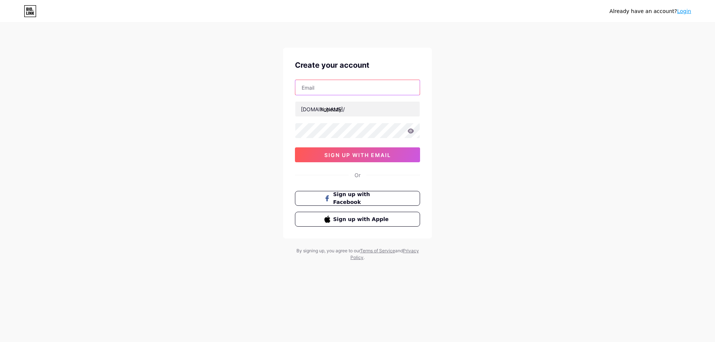
click at [341, 83] on input "text" at bounding box center [357, 87] width 124 height 15
type input "[EMAIL_ADDRESS][DOMAIN_NAME]"
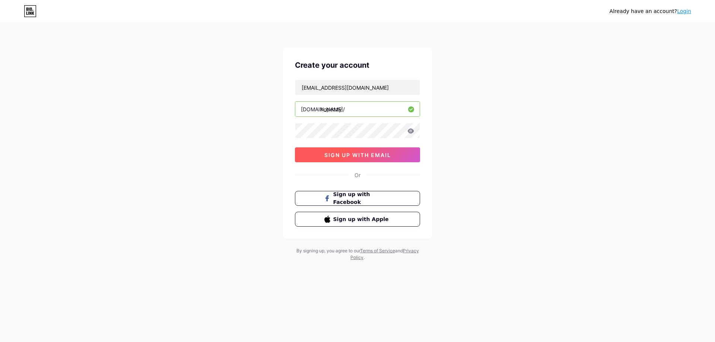
click at [385, 154] on span "sign up with email" at bounding box center [358, 155] width 67 height 6
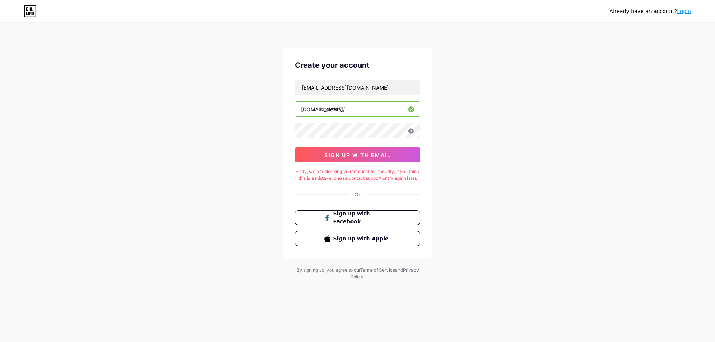
click at [357, 107] on input "hopezzy" at bounding box center [357, 109] width 124 height 15
click at [382, 142] on div "hopezzy@inbox.ru bio.link/ hopezzy 0cAFcWeA5N1NMLQkChcGv0PkO88pUTTej1HcC5YGF8Ud…" at bounding box center [357, 121] width 125 height 83
click at [382, 139] on div "hopezzy@inbox.ru bio.link/ hopezzy 0cAFcWeA5N1NMLQkChcGv0PkO88pUTTej1HcC5YGF8Ud…" at bounding box center [357, 121] width 125 height 83
click at [504, 129] on div "Already have an account? Login Create your account hopezzy@inbox.ru bio.link/ h…" at bounding box center [357, 152] width 715 height 304
drag, startPoint x: 300, startPoint y: 172, endPoint x: 371, endPoint y: 184, distance: 72.6
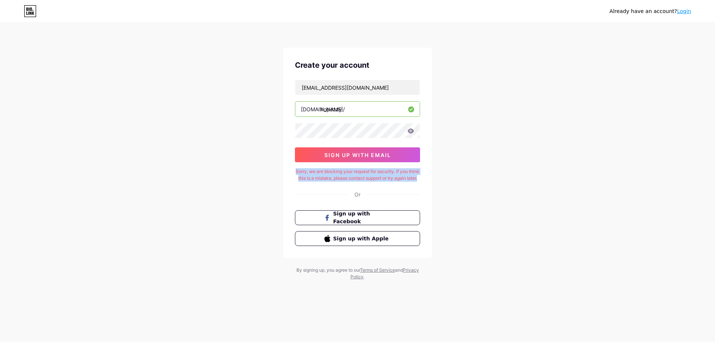
click at [371, 182] on div "Sorry, we are blocking your request for security. If you think this is a mistak…" at bounding box center [357, 174] width 125 height 13
click at [372, 155] on span "sign up with email" at bounding box center [358, 155] width 67 height 6
click at [357, 199] on div "Or" at bounding box center [358, 195] width 6 height 8
click at [689, 13] on link "Login" at bounding box center [684, 11] width 14 height 6
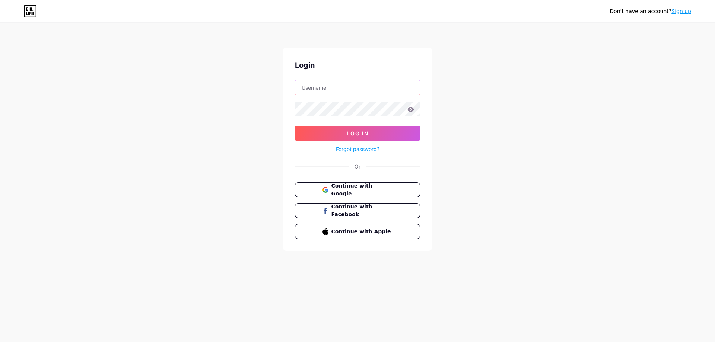
type input "hopezzy@inbox.ru"
click at [460, 129] on div "Don't have an account? Sign up Login hopezzy@inbox.ru Log In Forgot password? O…" at bounding box center [357, 137] width 715 height 275
click at [391, 131] on button "Log In" at bounding box center [357, 133] width 125 height 15
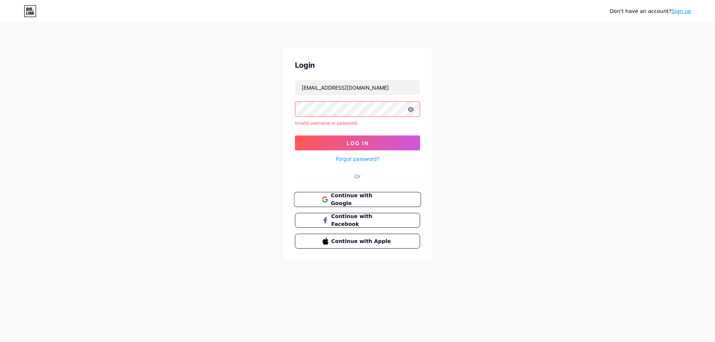
click at [363, 200] on span "Continue with Google" at bounding box center [362, 200] width 62 height 16
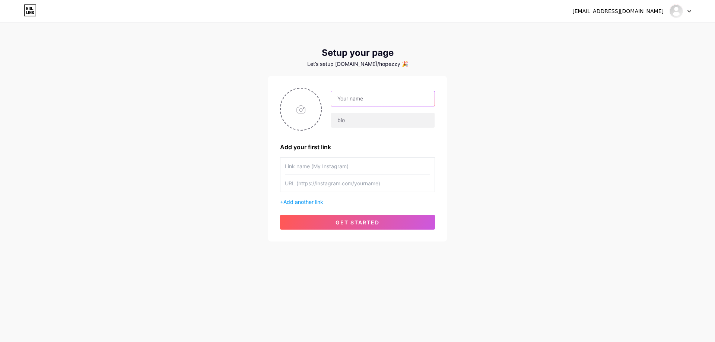
click at [353, 101] on input "text" at bounding box center [383, 98] width 104 height 15
type input "hopezzy"
click at [346, 127] on input "text" at bounding box center [383, 120] width 104 height 15
click at [316, 104] on input "file" at bounding box center [301, 109] width 40 height 41
type input "C:\fakepath\a83b991ed4d6a95c2b7c0203edffb393.jpg"
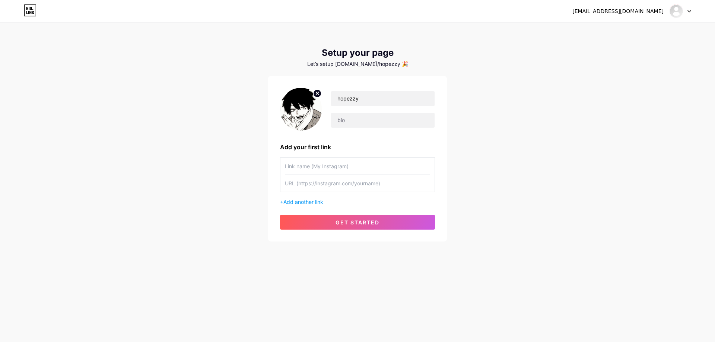
click at [317, 171] on input "text" at bounding box center [357, 166] width 145 height 17
click at [332, 181] on input "text" at bounding box center [357, 183] width 145 height 17
click at [355, 226] on button "get started" at bounding box center [357, 222] width 155 height 15
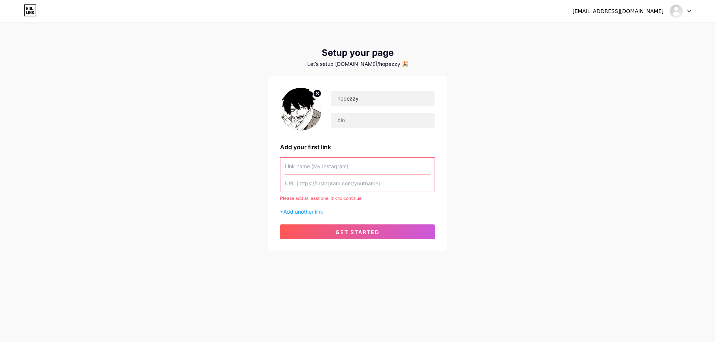
click at [321, 180] on input "text" at bounding box center [357, 183] width 145 height 17
click at [342, 167] on input "text" at bounding box center [357, 166] width 145 height 17
click at [327, 173] on input "text" at bounding box center [357, 166] width 145 height 17
click at [359, 121] on input "text" at bounding box center [383, 120] width 104 height 15
click at [369, 93] on input "hopezzy" at bounding box center [383, 98] width 104 height 15
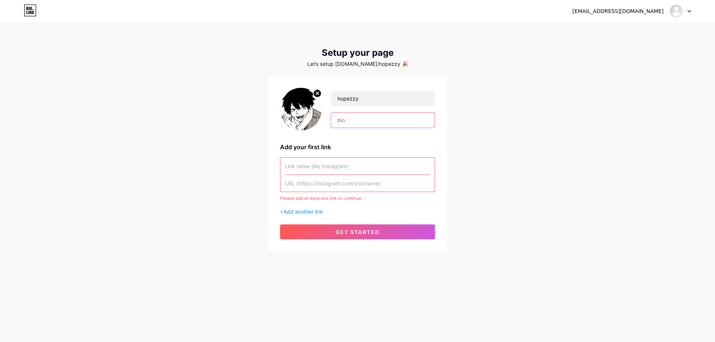
click at [356, 120] on input "text" at bounding box center [383, 120] width 104 height 15
type input "hopezzy"
click at [309, 166] on input "text" at bounding box center [357, 166] width 145 height 17
click at [337, 169] on input "text" at bounding box center [357, 166] width 145 height 17
click at [316, 169] on input "text" at bounding box center [357, 166] width 145 height 17
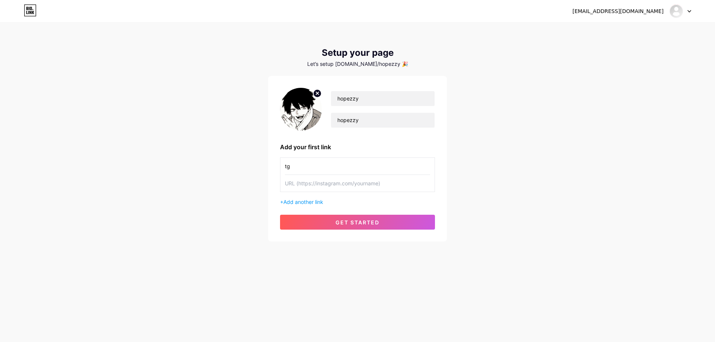
type input "tg"
click at [323, 178] on input "text" at bounding box center [357, 183] width 145 height 17
click at [319, 186] on input "text" at bounding box center [357, 183] width 145 height 17
paste input "[URL][DOMAIN_NAME]"
type input "[URL][DOMAIN_NAME]"
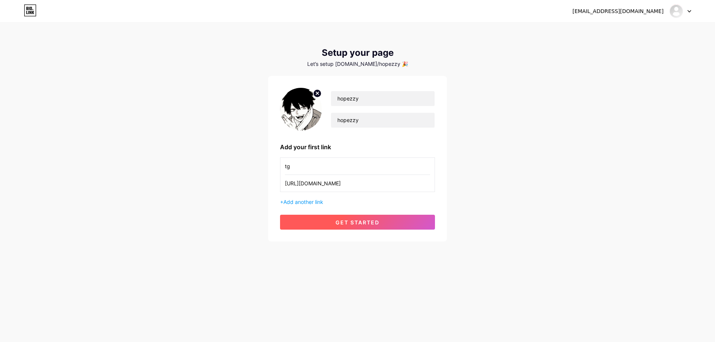
click at [342, 225] on span "get started" at bounding box center [358, 222] width 44 height 6
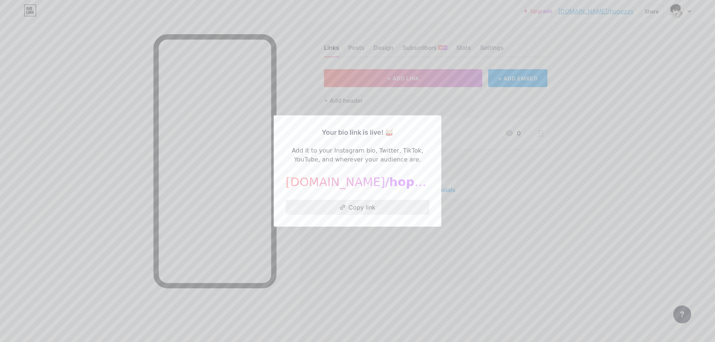
click at [363, 203] on button "Copy link" at bounding box center [358, 207] width 144 height 15
click at [538, 113] on div at bounding box center [357, 171] width 715 height 342
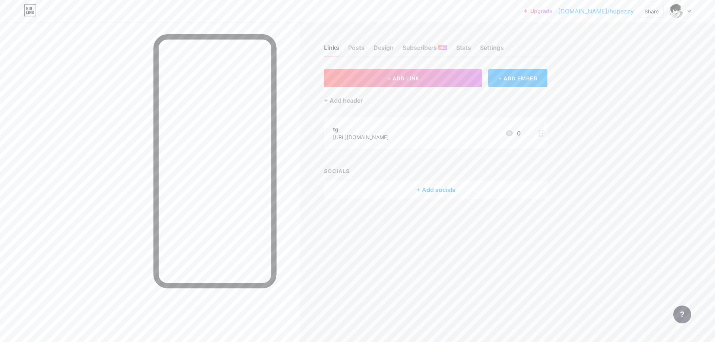
click at [689, 9] on div at bounding box center [681, 10] width 22 height 13
click at [633, 47] on div "hopezzy" at bounding box center [648, 45] width 57 height 6
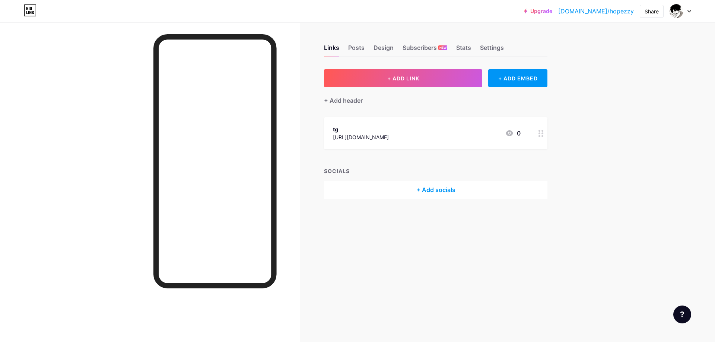
click at [366, 46] on div "Links Posts Design Subscribers NEW Stats Settings" at bounding box center [436, 44] width 224 height 26
click at [361, 47] on div "Posts" at bounding box center [356, 49] width 16 height 13
click at [384, 48] on div "Design" at bounding box center [384, 49] width 20 height 13
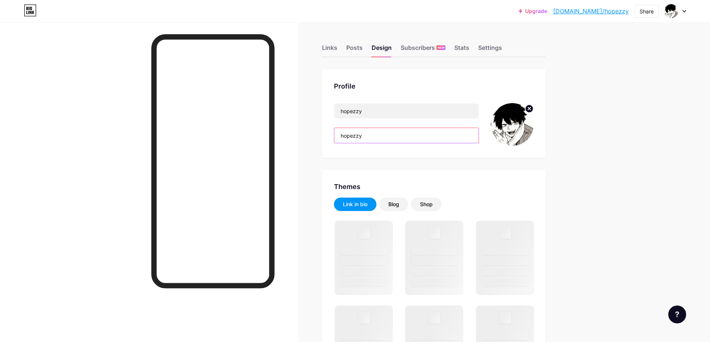
drag, startPoint x: 367, startPoint y: 137, endPoint x: 298, endPoint y: 137, distance: 68.6
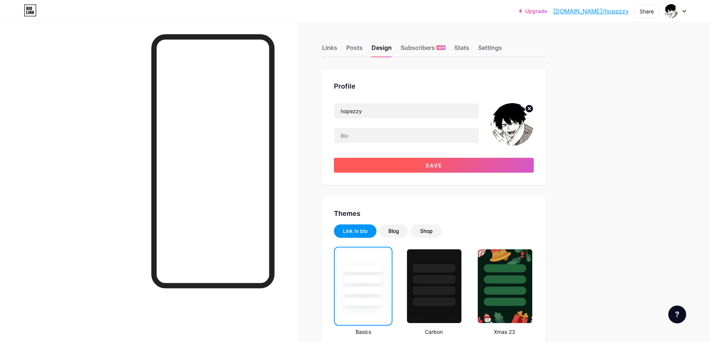
click at [423, 163] on button "Save" at bounding box center [434, 165] width 200 height 15
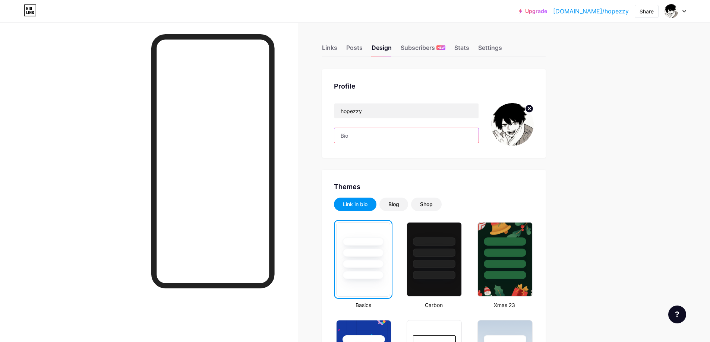
click at [373, 138] on input "text" at bounding box center [406, 135] width 144 height 15
click at [408, 202] on div "Blog" at bounding box center [393, 204] width 29 height 13
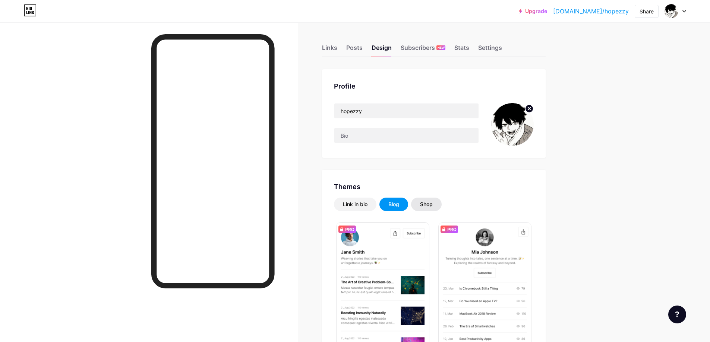
click at [433, 203] on div "Shop" at bounding box center [426, 204] width 13 height 7
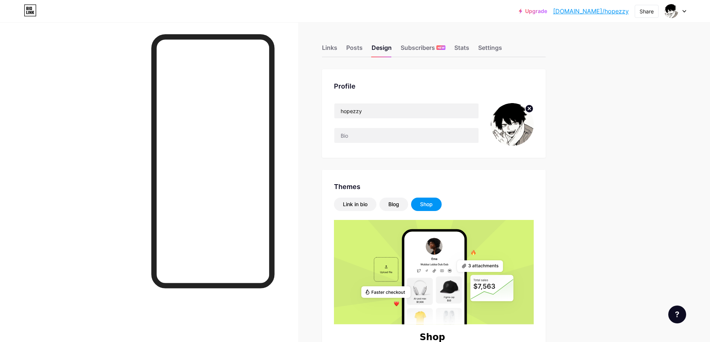
click at [429, 207] on div "Shop" at bounding box center [426, 204] width 13 height 7
click at [361, 209] on div "Link in bio" at bounding box center [355, 204] width 42 height 13
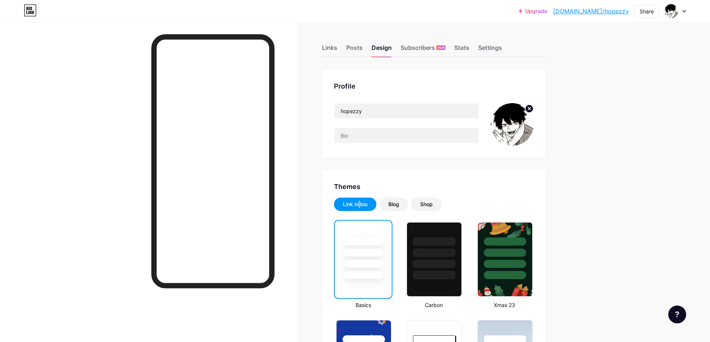
click at [361, 208] on div "Link in bio" at bounding box center [355, 204] width 25 height 7
click at [436, 53] on div "Subscribers NEW" at bounding box center [423, 49] width 45 height 13
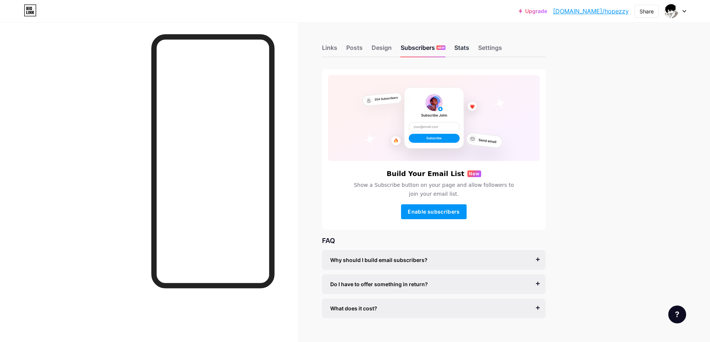
click at [462, 47] on div "Stats" at bounding box center [461, 49] width 15 height 13
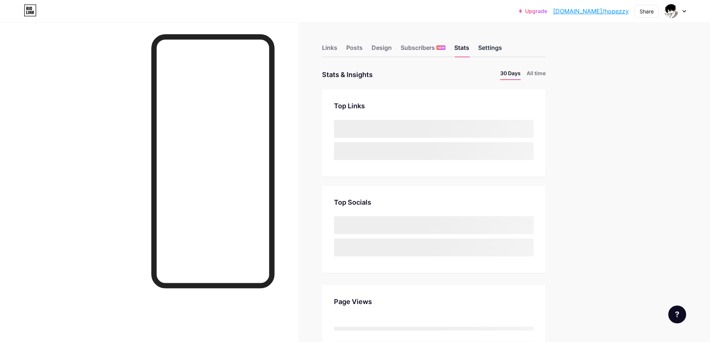
click at [489, 47] on div "Settings" at bounding box center [490, 49] width 24 height 13
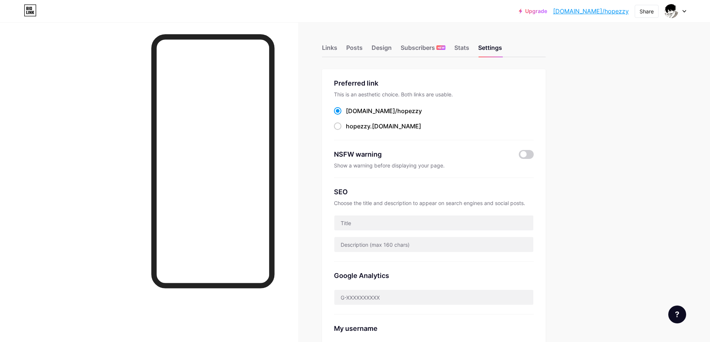
click at [369, 49] on div "Links Posts Design Subscribers NEW Stats Settings" at bounding box center [434, 44] width 224 height 26
click at [376, 124] on div "hopezzy .[DOMAIN_NAME]" at bounding box center [383, 126] width 75 height 9
click at [351, 131] on input "hopezzy .[DOMAIN_NAME]" at bounding box center [348, 133] width 5 height 5
radio input "true"
click at [370, 107] on div "[DOMAIN_NAME]/ hopezzy" at bounding box center [384, 111] width 76 height 9
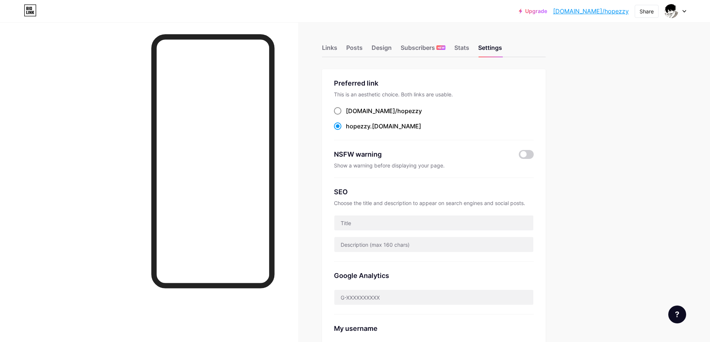
click at [351, 116] on input "[DOMAIN_NAME]/ hopezzy" at bounding box center [348, 118] width 5 height 5
radio input "true"
click at [362, 49] on div "Posts" at bounding box center [354, 49] width 16 height 13
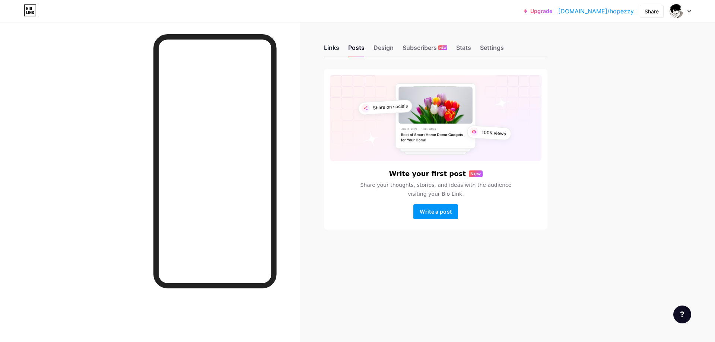
click at [328, 52] on div "Links" at bounding box center [331, 49] width 15 height 13
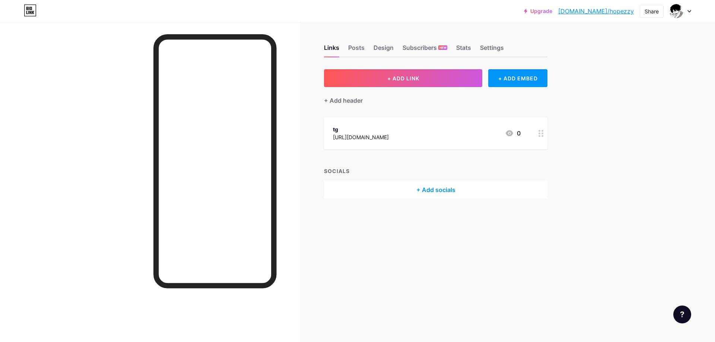
click at [404, 194] on div "+ Add socials" at bounding box center [436, 190] width 224 height 18
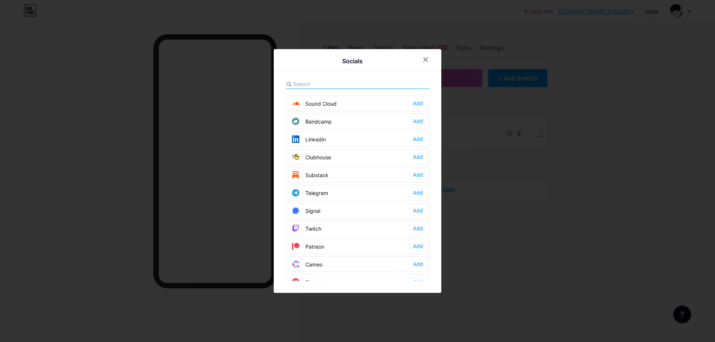
scroll to position [298, 0]
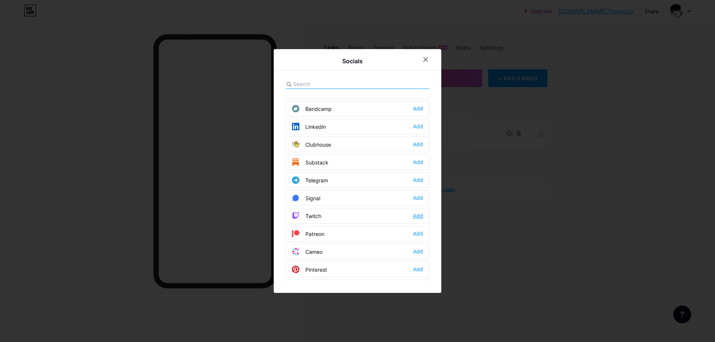
click at [418, 213] on div "Add" at bounding box center [418, 215] width 10 height 7
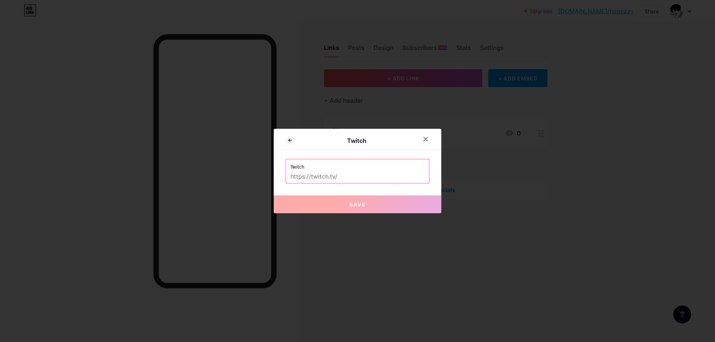
click at [359, 179] on input "text" at bounding box center [358, 177] width 134 height 13
paste input "[URL][DOMAIN_NAME]"
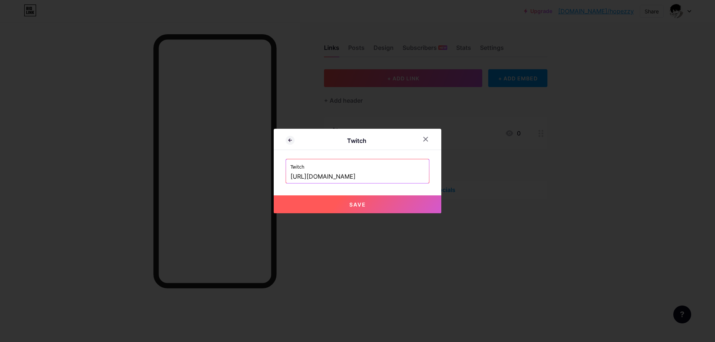
type input "[URL][DOMAIN_NAME]"
click at [369, 206] on button "Save" at bounding box center [358, 205] width 168 height 18
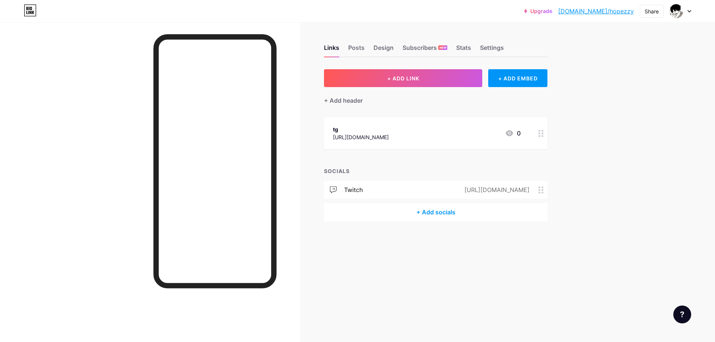
click at [401, 209] on div "+ Add socials" at bounding box center [436, 212] width 224 height 18
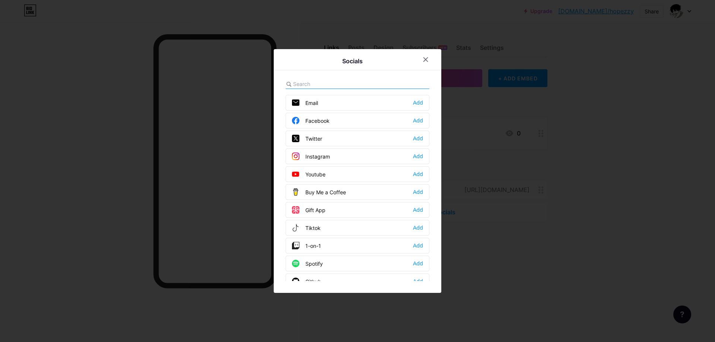
click at [310, 81] on input "text" at bounding box center [334, 84] width 82 height 8
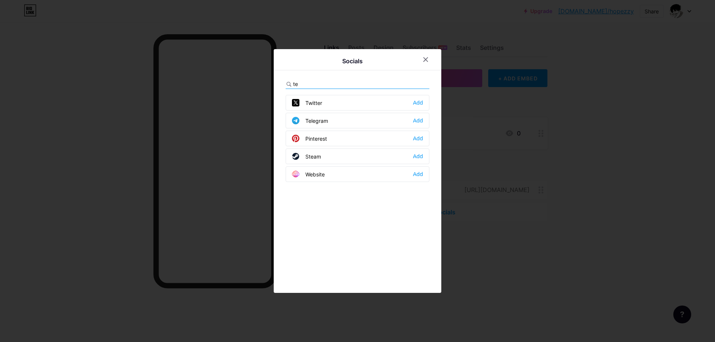
type input "te"
click at [331, 123] on div "Telegram Add" at bounding box center [358, 121] width 144 height 16
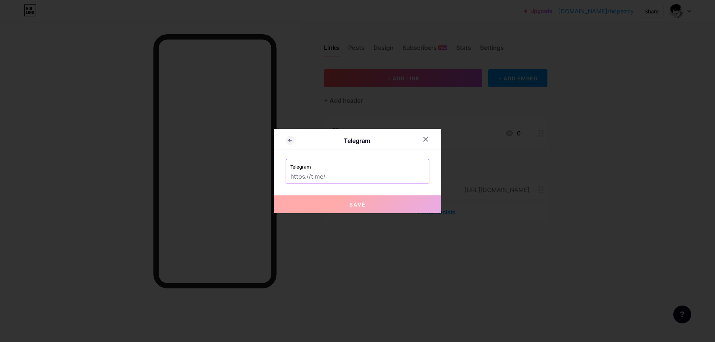
click at [341, 170] on label "Telegram" at bounding box center [358, 164] width 134 height 11
click at [326, 181] on input "text" at bounding box center [358, 177] width 134 height 13
click at [346, 176] on input "text" at bounding box center [358, 177] width 134 height 13
paste input "[URL][DOMAIN_NAME]"
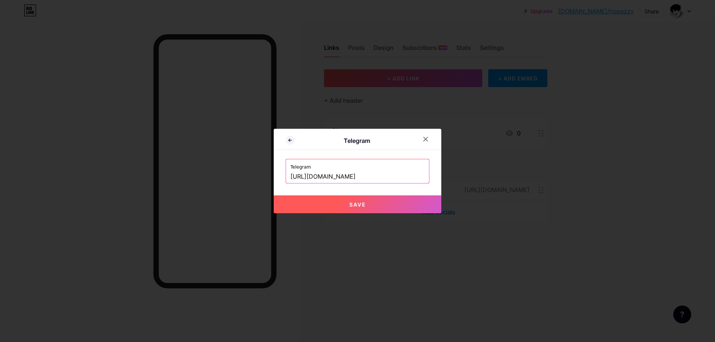
type input "[URL][DOMAIN_NAME]"
click at [332, 206] on button "Save" at bounding box center [358, 205] width 168 height 18
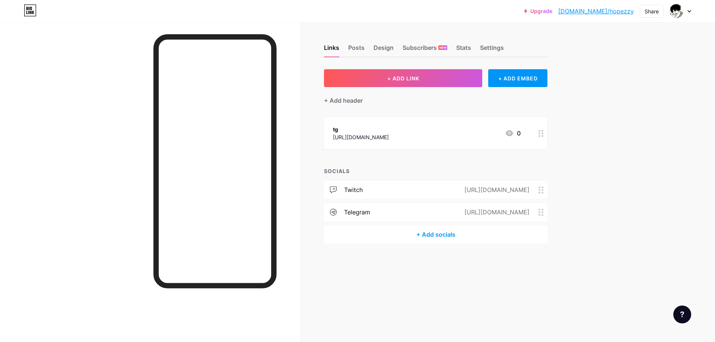
click at [543, 191] on icon at bounding box center [541, 190] width 5 height 7
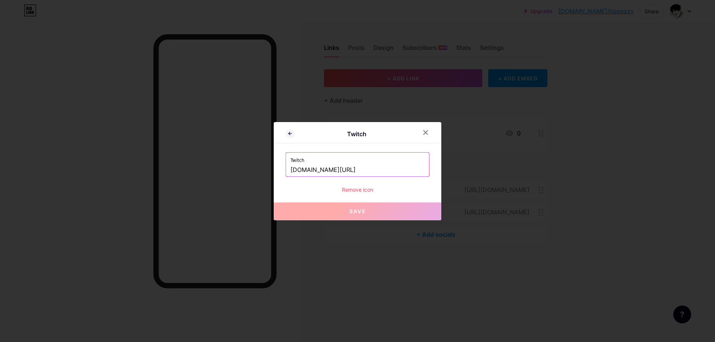
click at [354, 188] on div "Remove icon" at bounding box center [358, 190] width 144 height 8
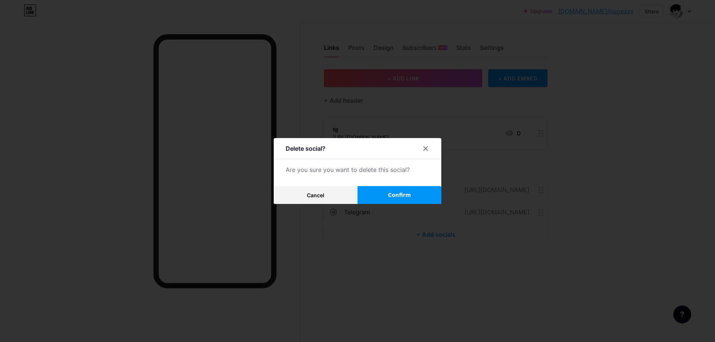
click at [390, 193] on span "Confirm" at bounding box center [399, 196] width 23 height 8
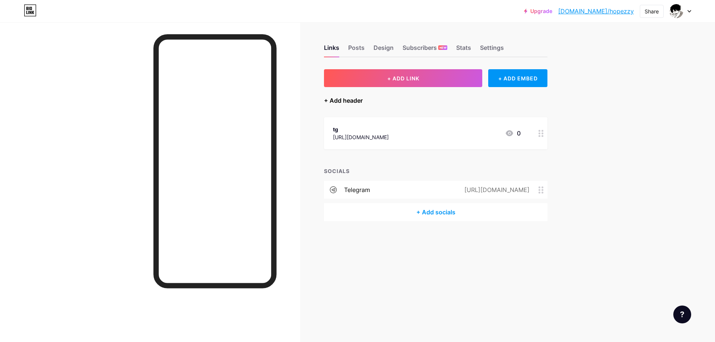
click at [356, 103] on div "+ Add header" at bounding box center [343, 100] width 39 height 9
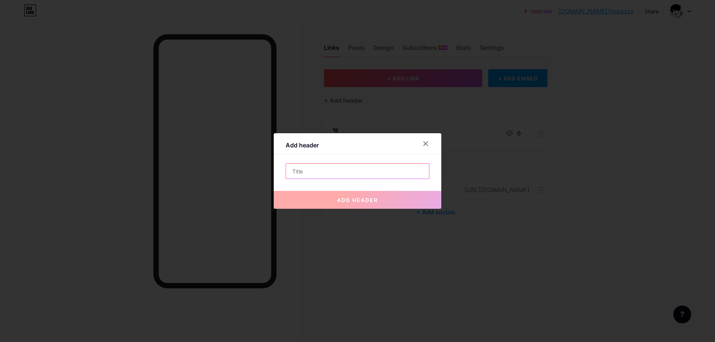
click at [323, 170] on input "text" at bounding box center [357, 171] width 143 height 15
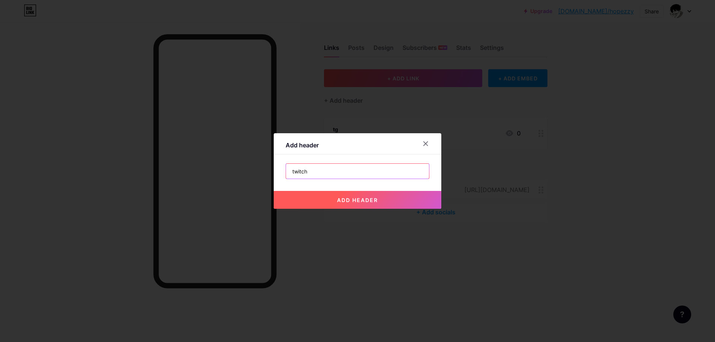
type input "twitch"
click at [350, 201] on span "add header" at bounding box center [357, 200] width 41 height 6
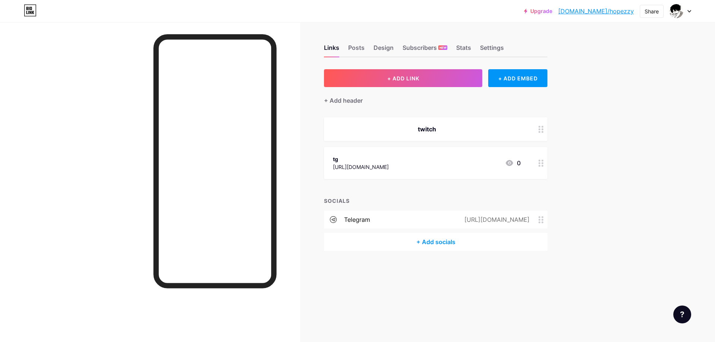
click at [447, 130] on div "twitch" at bounding box center [427, 129] width 188 height 9
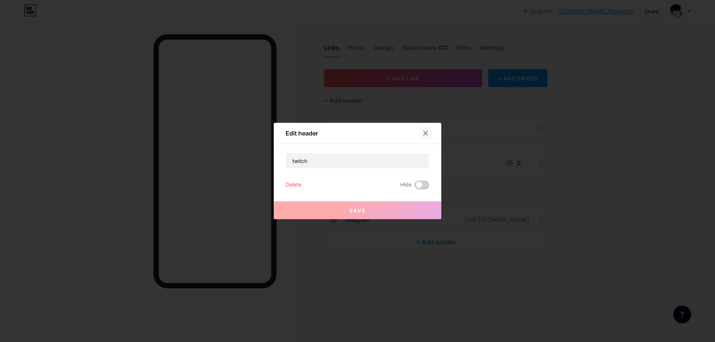
click at [423, 136] on icon at bounding box center [426, 133] width 6 height 6
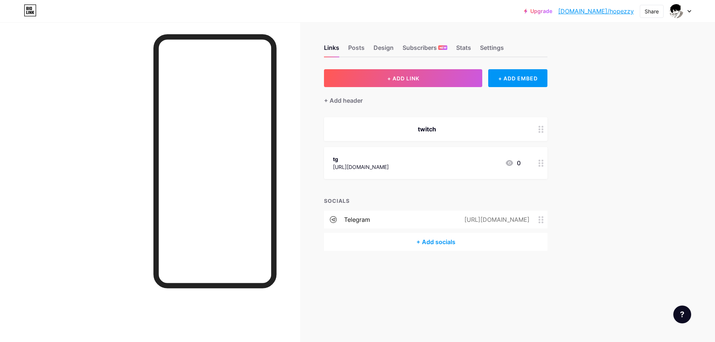
click at [543, 128] on icon at bounding box center [541, 129] width 5 height 7
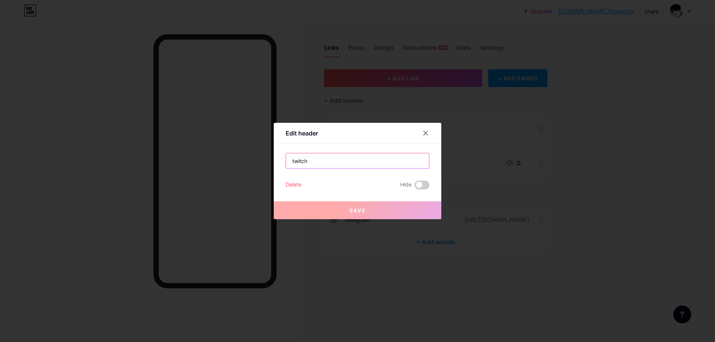
click at [348, 159] on input "twitch" at bounding box center [357, 161] width 143 height 15
click at [415, 186] on span at bounding box center [422, 185] width 15 height 9
click at [415, 187] on input "checkbox" at bounding box center [415, 187] width 0 height 0
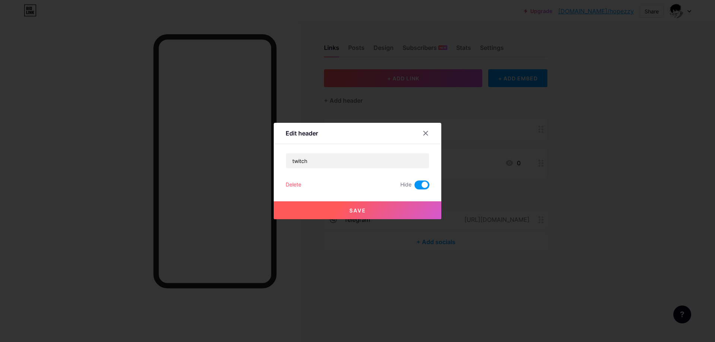
click at [423, 184] on span at bounding box center [422, 185] width 15 height 9
click at [415, 187] on input "checkbox" at bounding box center [415, 187] width 0 height 0
click at [424, 131] on icon at bounding box center [426, 133] width 6 height 6
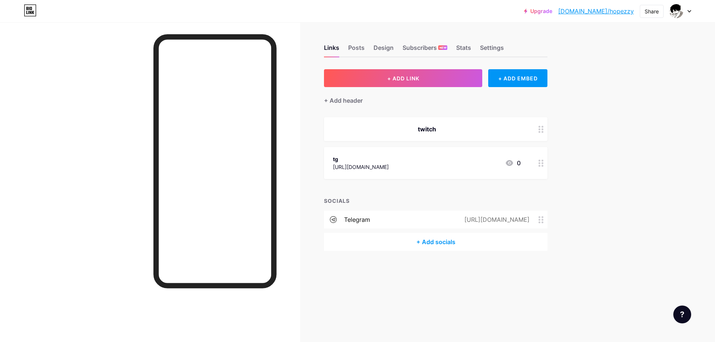
click at [433, 129] on div "twitch" at bounding box center [427, 129] width 188 height 9
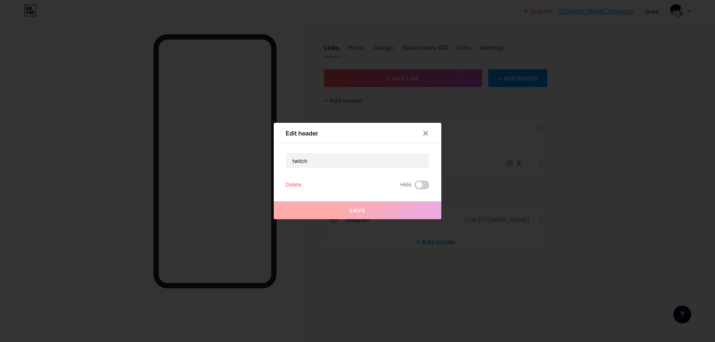
click at [455, 112] on div at bounding box center [357, 171] width 715 height 342
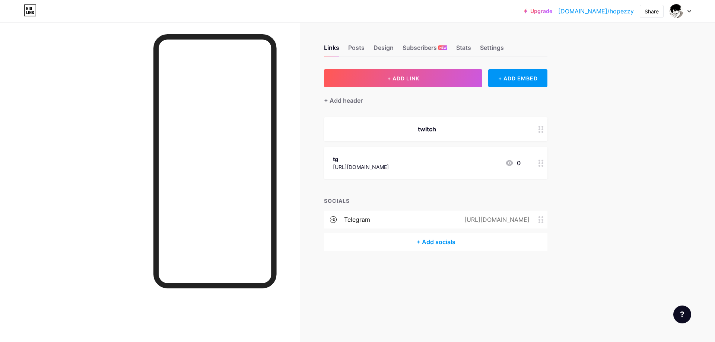
click at [413, 125] on div "twitch" at bounding box center [427, 129] width 188 height 9
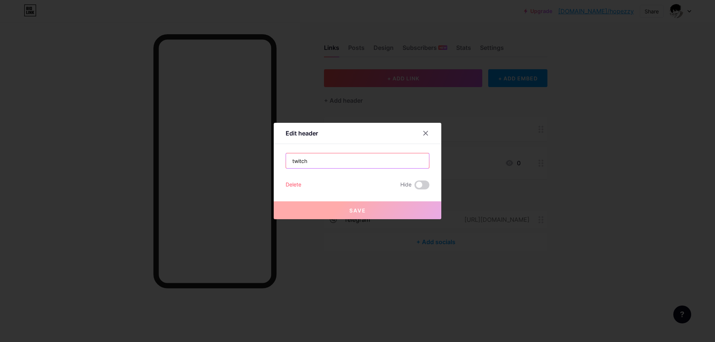
drag, startPoint x: 322, startPoint y: 163, endPoint x: 308, endPoint y: 173, distance: 17.9
click at [322, 163] on input "twitch" at bounding box center [357, 161] width 143 height 15
drag, startPoint x: 355, startPoint y: 212, endPoint x: 360, endPoint y: 213, distance: 4.9
click at [356, 212] on span "Save" at bounding box center [358, 211] width 17 height 6
click at [423, 137] on div at bounding box center [425, 133] width 13 height 13
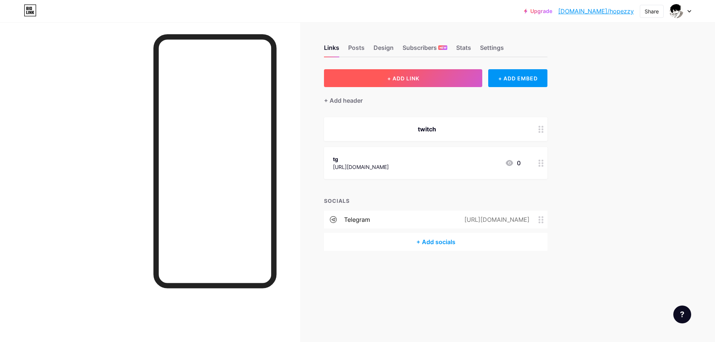
click at [418, 85] on button "+ ADD LINK" at bounding box center [403, 78] width 158 height 18
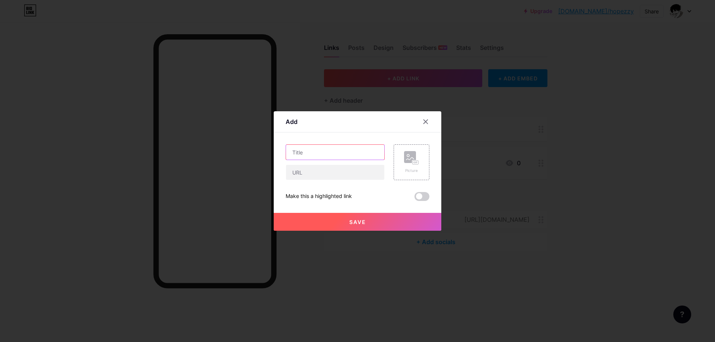
click at [341, 150] on input "text" at bounding box center [335, 152] width 98 height 15
click at [327, 175] on input "text" at bounding box center [335, 172] width 98 height 15
paste input "[URL][DOMAIN_NAME]"
type input "[URL][DOMAIN_NAME]"
click at [329, 152] on input "text" at bounding box center [335, 152] width 98 height 15
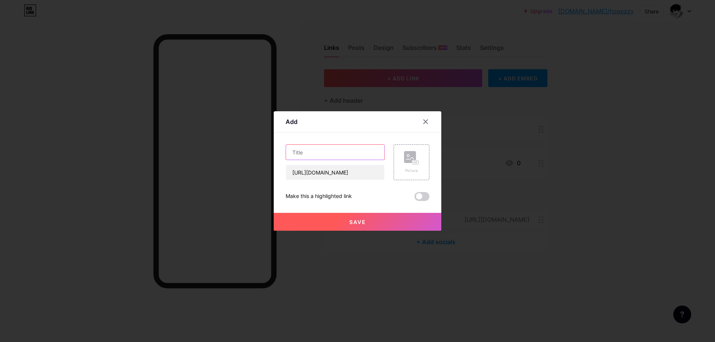
paste input "[URL][DOMAIN_NAME]"
drag, startPoint x: 321, startPoint y: 152, endPoint x: 241, endPoint y: 156, distance: 80.6
click at [242, 156] on div "Add Content YouTube Play YouTube video without leaving your page. ADD Vimeo Pla…" at bounding box center [357, 171] width 715 height 342
drag, startPoint x: 350, startPoint y: 155, endPoint x: 306, endPoint y: 159, distance: 44.5
click at [306, 159] on input "[DOMAIN_NAME][URL]" at bounding box center [335, 152] width 98 height 15
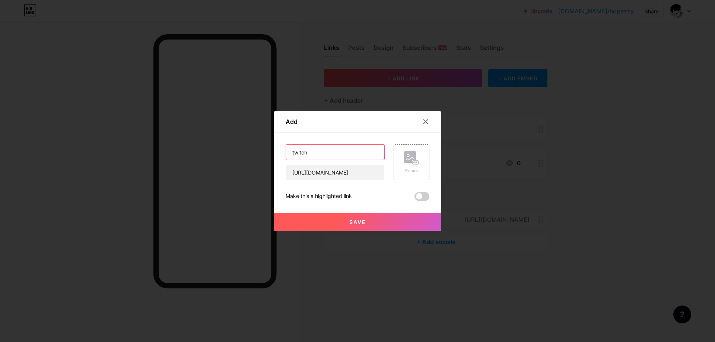
type input "twitch"
click at [386, 223] on button "Save" at bounding box center [358, 222] width 168 height 18
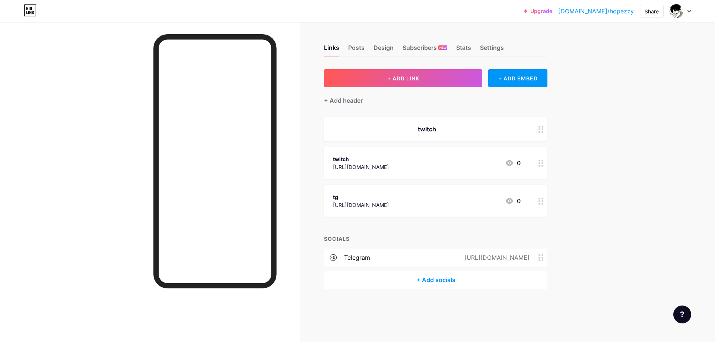
click at [538, 129] on div at bounding box center [541, 129] width 13 height 24
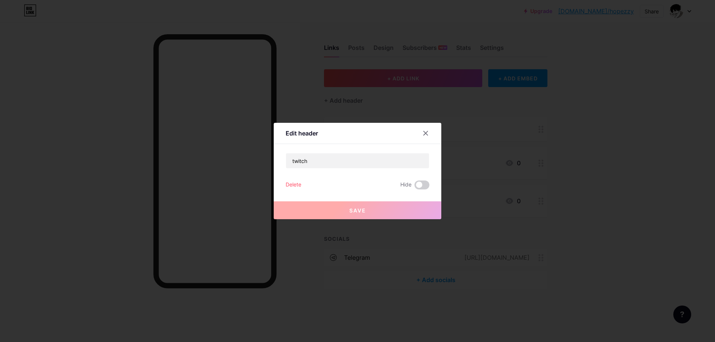
click at [355, 210] on span "Save" at bounding box center [358, 211] width 17 height 6
click at [290, 185] on div "Delete" at bounding box center [294, 185] width 16 height 9
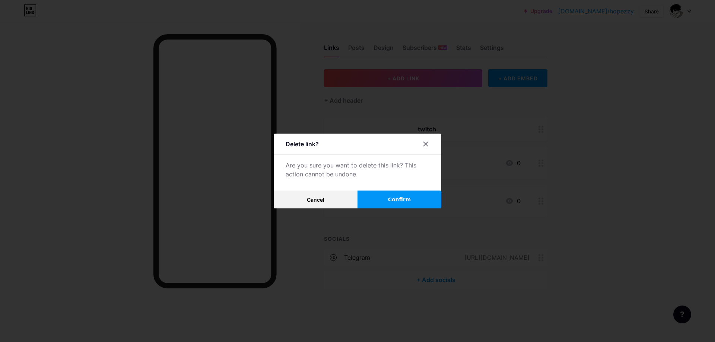
click at [381, 203] on button "Confirm" at bounding box center [400, 200] width 84 height 18
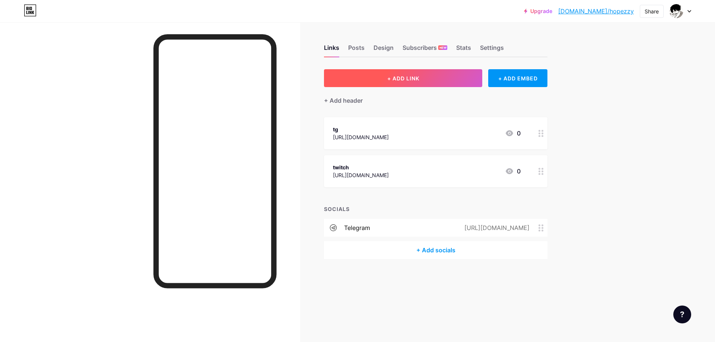
click at [382, 83] on button "+ ADD LINK" at bounding box center [403, 78] width 158 height 18
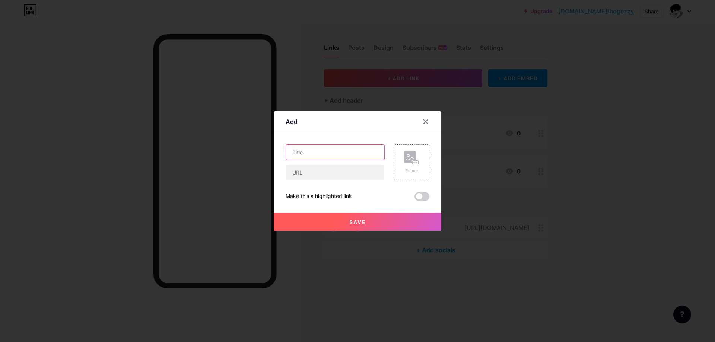
click at [323, 149] on input "text" at bounding box center [335, 152] width 98 height 15
type input "inst"
click at [317, 170] on input "text" at bounding box center [335, 172] width 98 height 15
paste input "[URL][DOMAIN_NAME]"
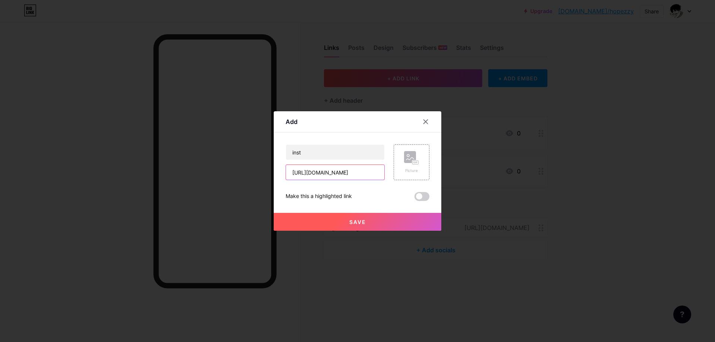
type input "[URL][DOMAIN_NAME]"
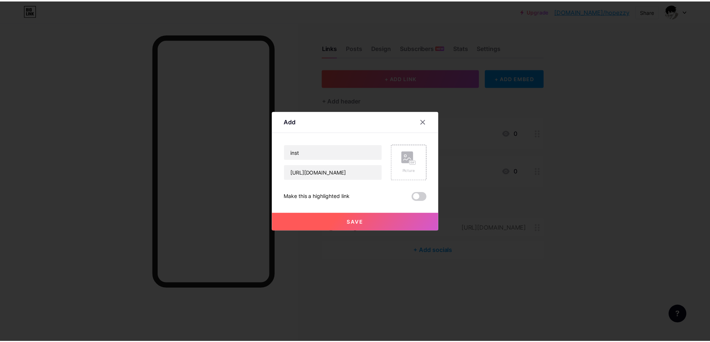
scroll to position [0, 0]
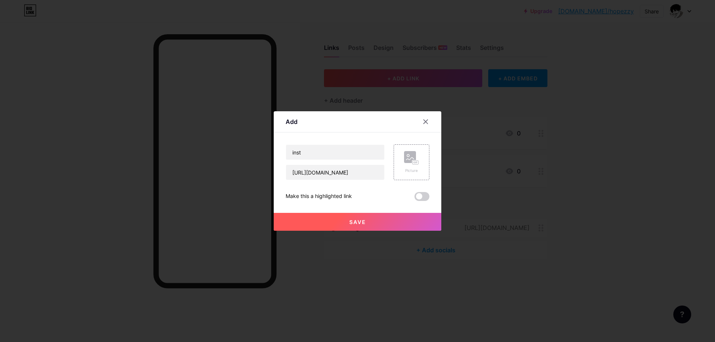
click at [350, 222] on span "Save" at bounding box center [358, 222] width 17 height 6
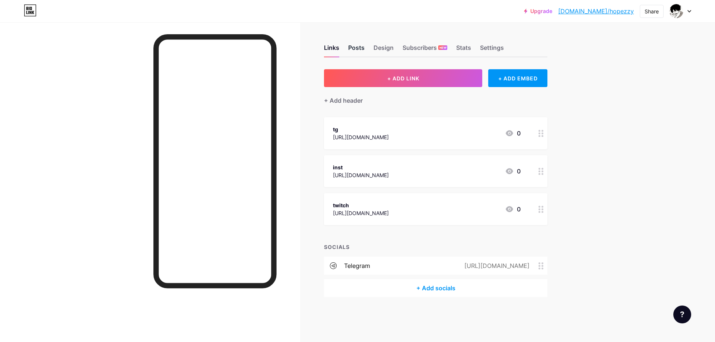
click at [358, 47] on div "Posts" at bounding box center [356, 49] width 16 height 13
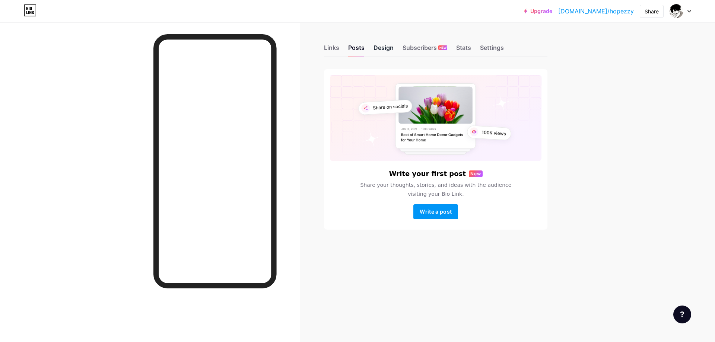
click at [392, 49] on div "Design" at bounding box center [384, 49] width 20 height 13
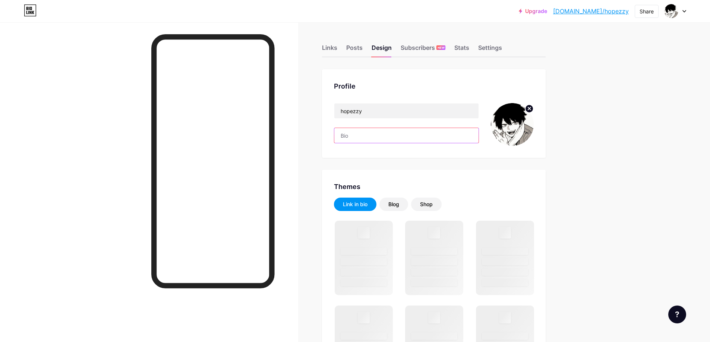
click at [375, 134] on input "text" at bounding box center [406, 135] width 144 height 15
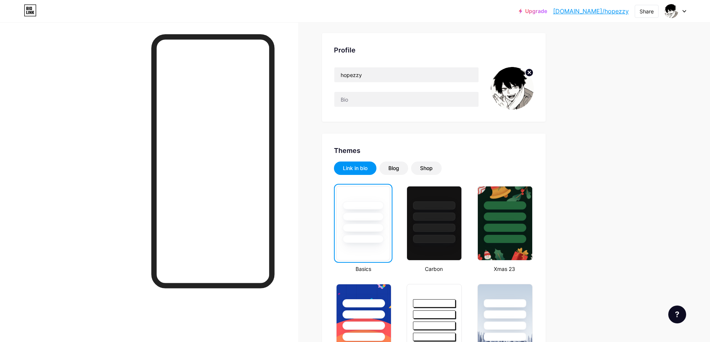
scroll to position [29, 0]
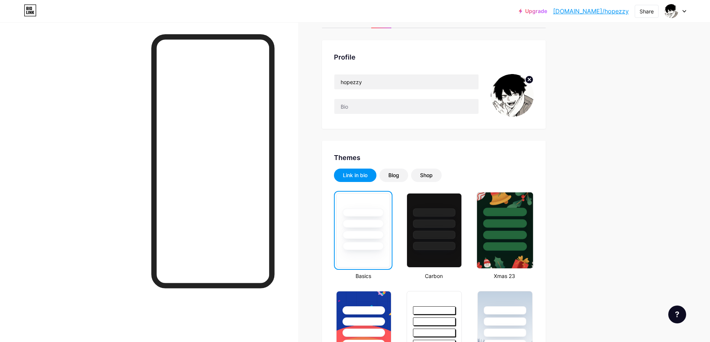
click at [505, 227] on div at bounding box center [505, 223] width 44 height 9
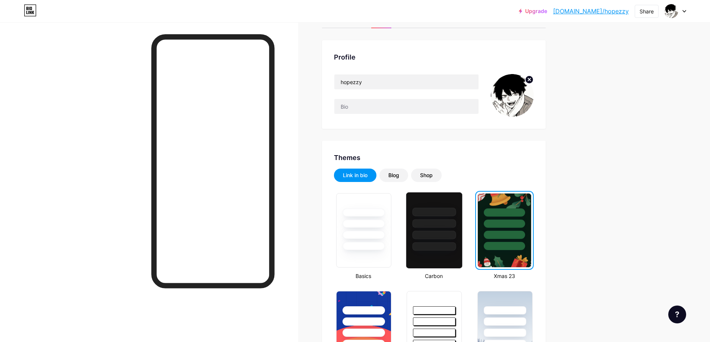
click at [436, 227] on div at bounding box center [434, 223] width 44 height 9
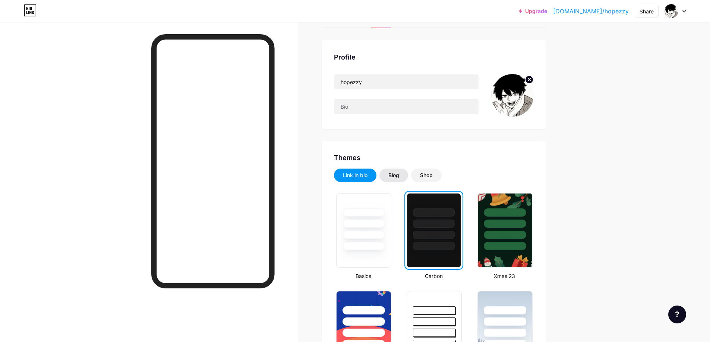
click at [399, 178] on div "Blog" at bounding box center [393, 175] width 11 height 7
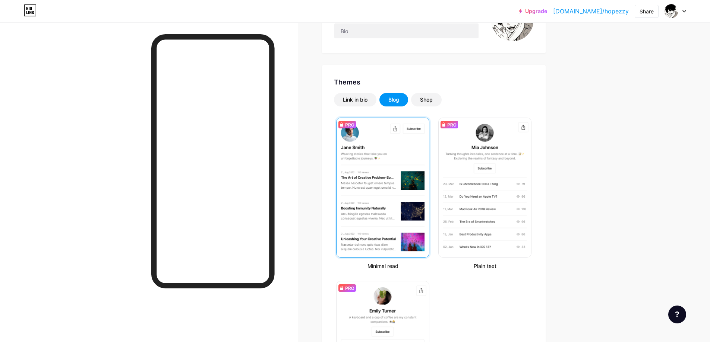
scroll to position [104, 0]
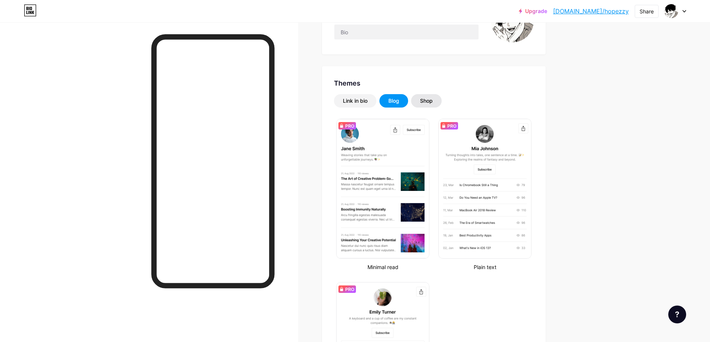
click at [437, 102] on div "Shop" at bounding box center [426, 100] width 31 height 13
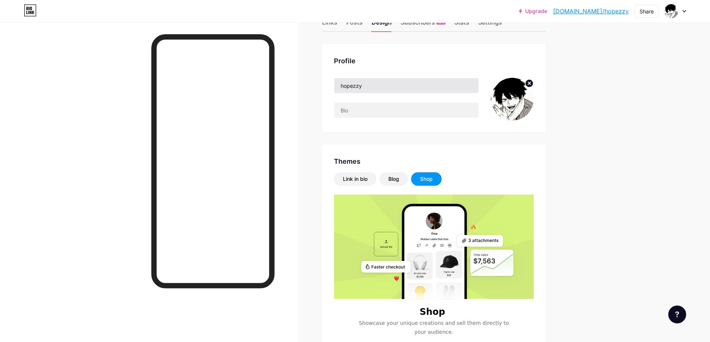
scroll to position [13, 0]
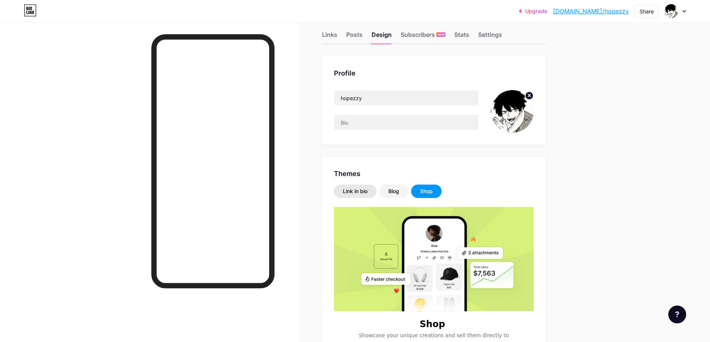
click at [354, 196] on div "Link in bio" at bounding box center [355, 191] width 42 height 13
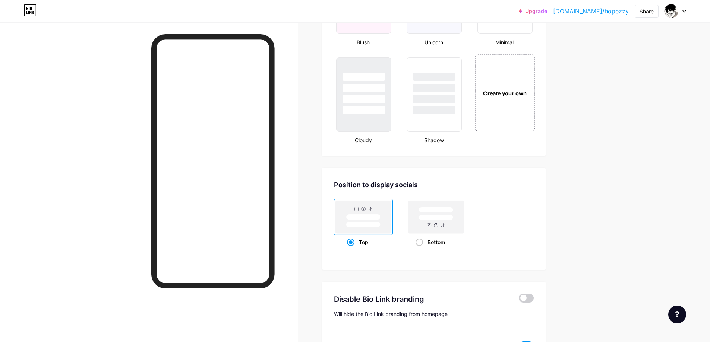
scroll to position [849, 0]
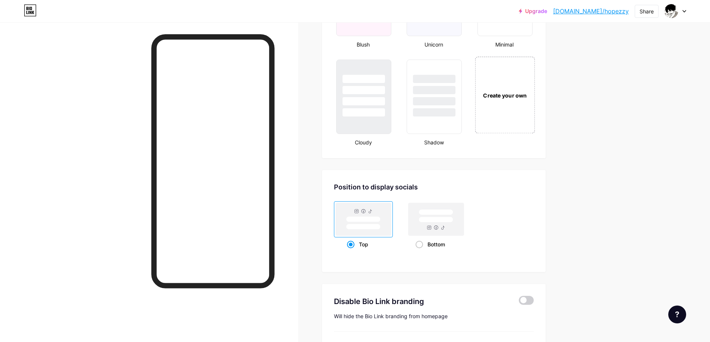
click at [513, 108] on div "Create your own" at bounding box center [505, 95] width 60 height 77
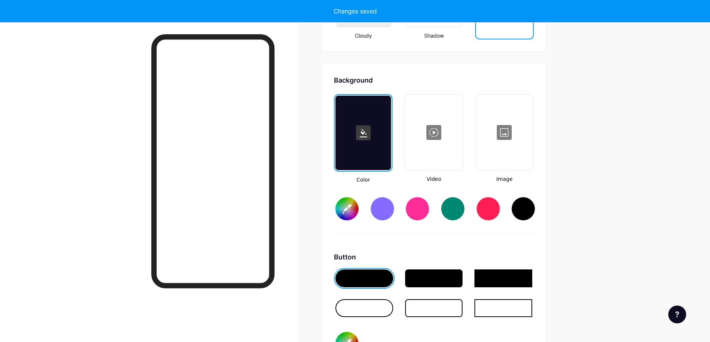
scroll to position [989, 0]
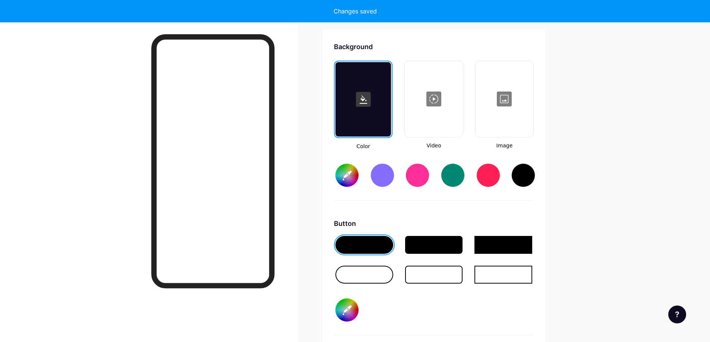
type input "#ffffff"
type input "#000000"
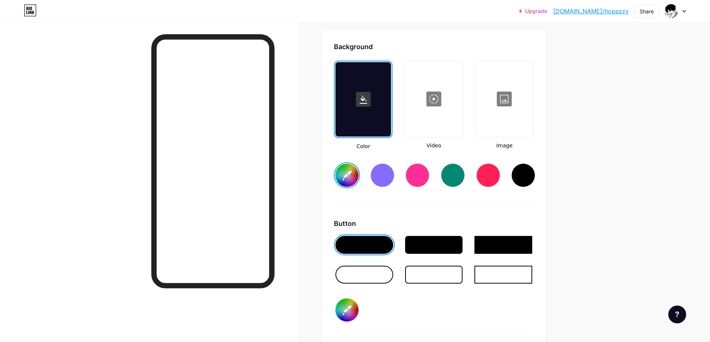
click at [386, 178] on div at bounding box center [382, 176] width 24 height 24
click at [434, 243] on div at bounding box center [434, 245] width 58 height 18
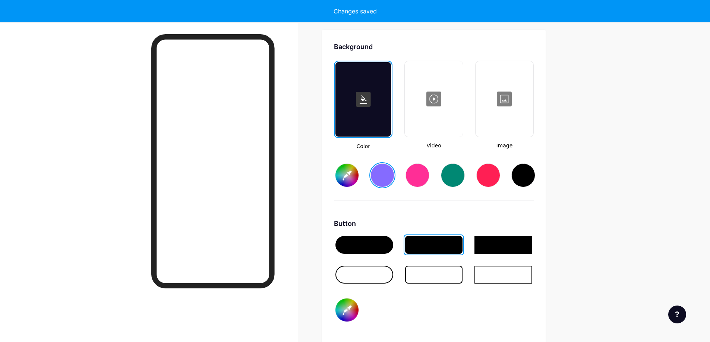
click at [491, 245] on div at bounding box center [503, 245] width 58 height 18
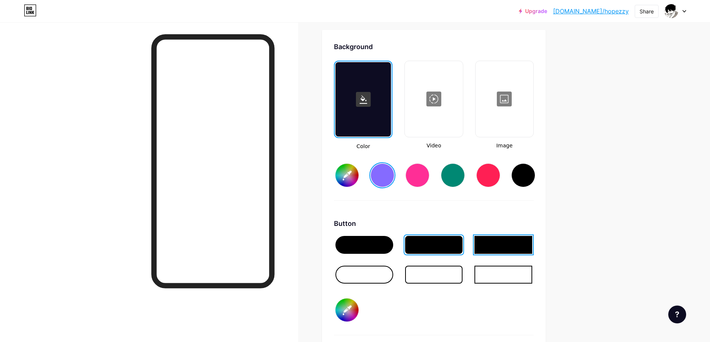
click at [359, 243] on div at bounding box center [364, 245] width 58 height 18
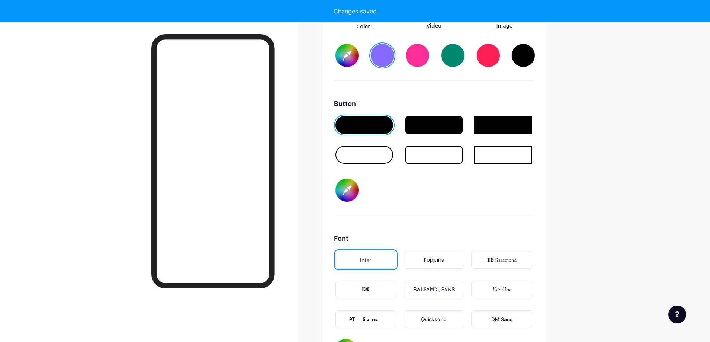
scroll to position [1138, 0]
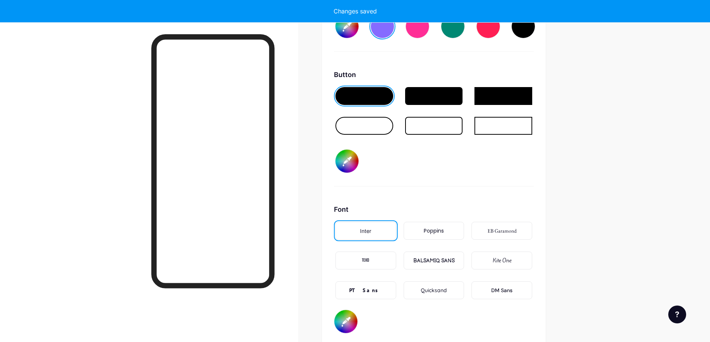
click at [350, 163] on input "#000000" at bounding box center [346, 161] width 23 height 23
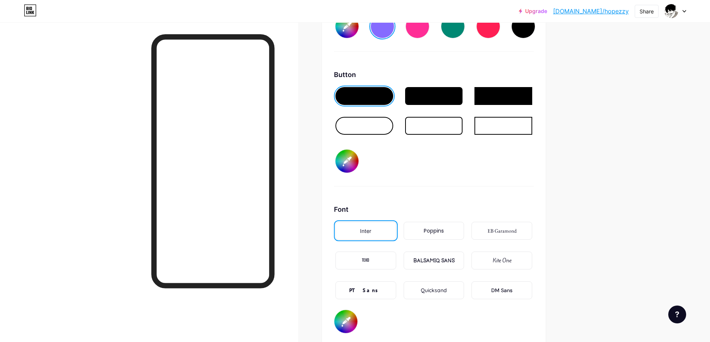
type input "#856bff"
type input "#210d1a"
type input "#856bff"
type input "#240f1d"
type input "#856bff"
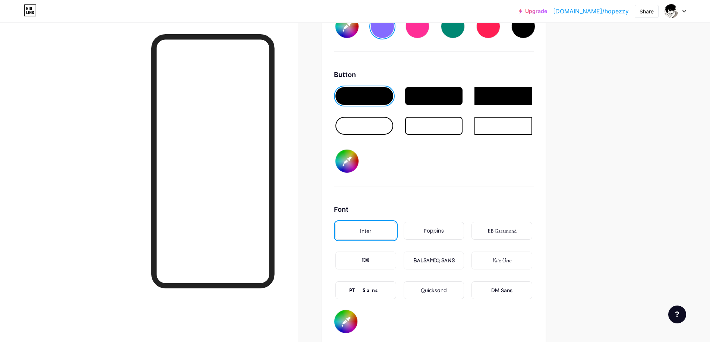
type input "#240f1e"
type input "#856bff"
type input "#281020"
type input "#856bff"
type input "#2b1223"
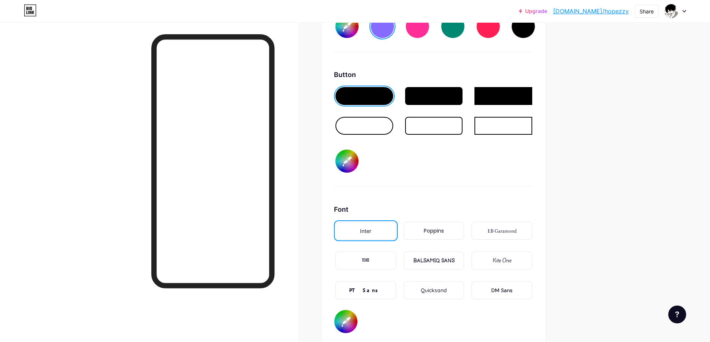
type input "#856bff"
type input "#290f21"
type input "#856bff"
type input "#2c1124"
type input "#856bff"
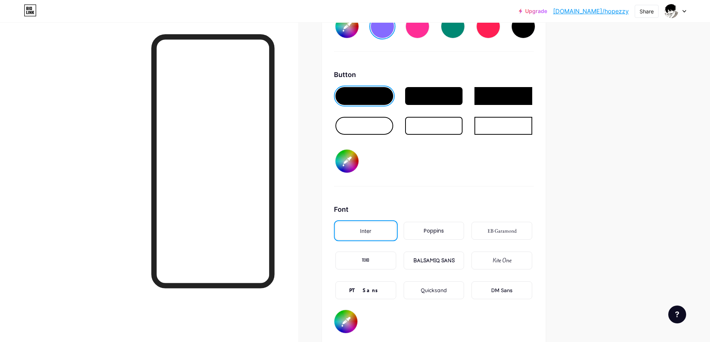
type input "#301326"
type input "#856bff"
type input "#301227"
type input "#856bff"
type input "#301326"
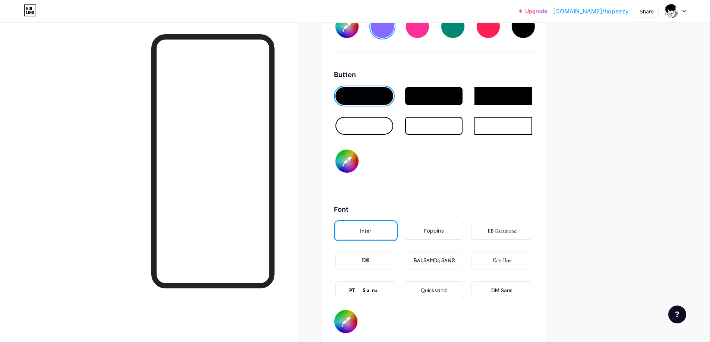
type input "#856bff"
type input "#34132a"
type input "#856bff"
type input "#34142a"
type input "#856bff"
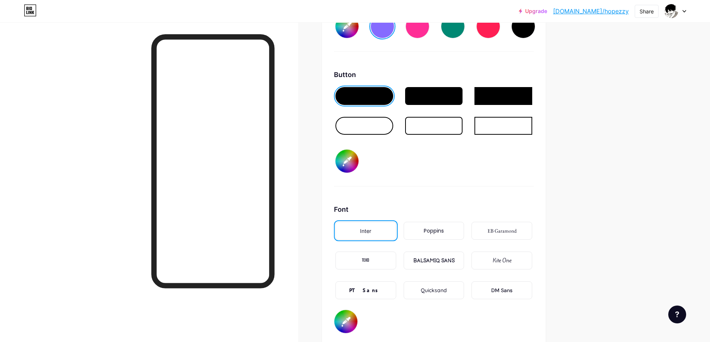
type input "#38142d"
type input "#856bff"
type input "#38152d"
type input "#856bff"
type input "#3c1630"
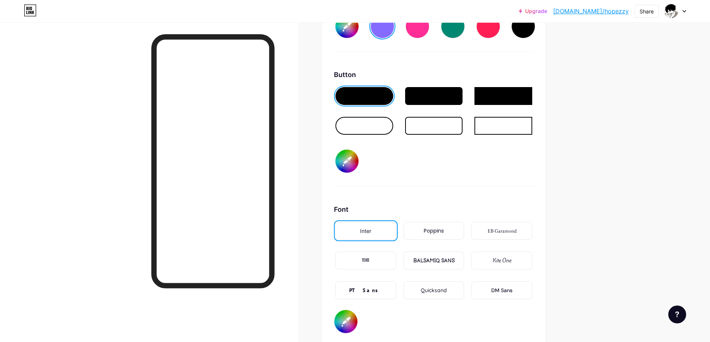
type input "#856bff"
type input "#401733"
type input "#856bff"
type input "#431836"
type input "#856bff"
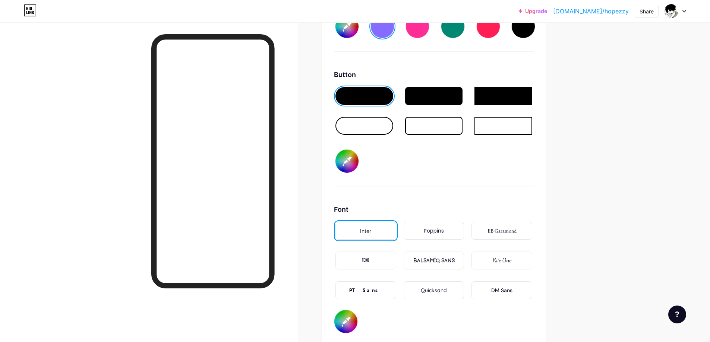
type input "#441836"
type input "#856bff"
type input "#441736"
type input "#856bff"
type input "#481939"
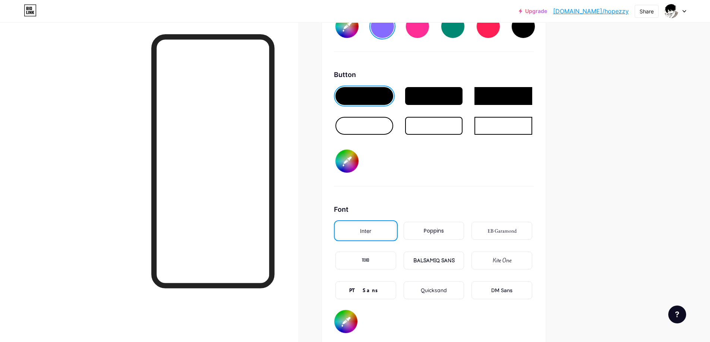
type input "#856bff"
type input "#4c1a3c"
type input "#856bff"
type input "#501b3f"
type input "#856bff"
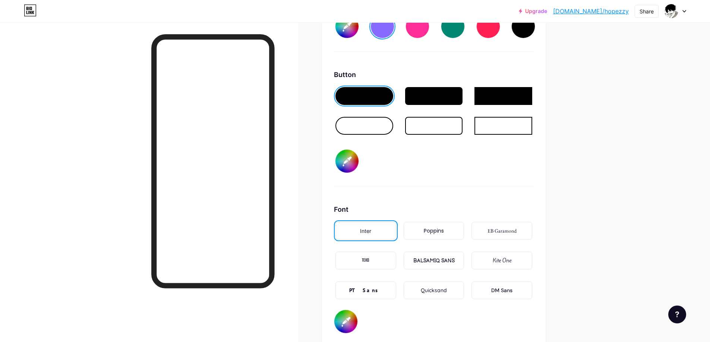
type input "#551b43"
type input "#856bff"
type input "#541c42"
type input "#856bff"
type input "#591d46"
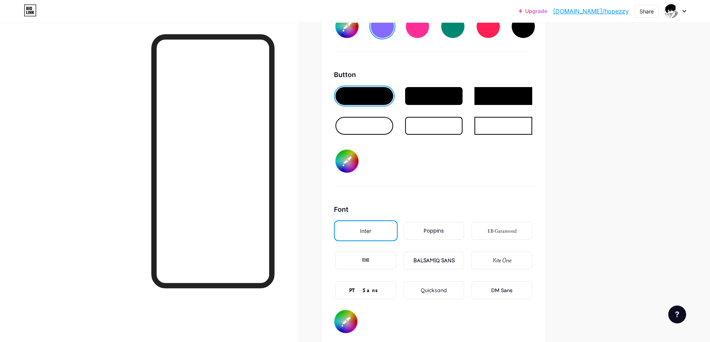
type input "#856bff"
type input "#5c1e49"
type input "#856bff"
type input "#611f4c"
type input "#856bff"
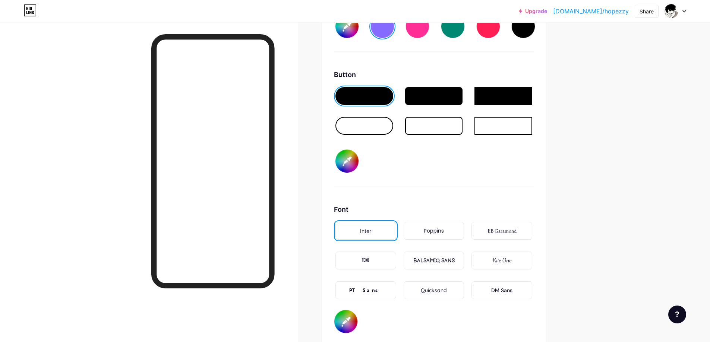
type input "#621e4c"
type input "#856bff"
type input "#651f4f"
type input "#856bff"
type input "#65204f"
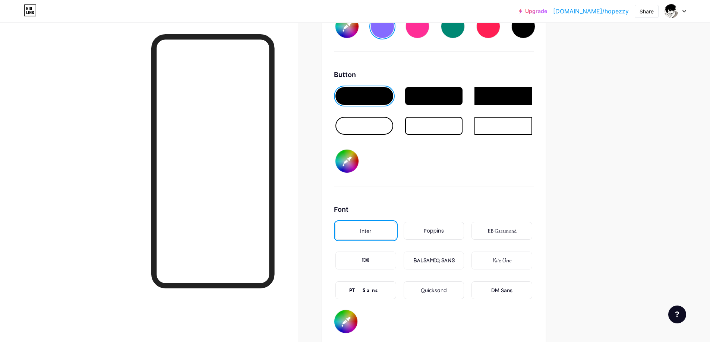
type input "#856bff"
type input "#651f4f"
type input "#856bff"
type input "#692052"
type input "#856bff"
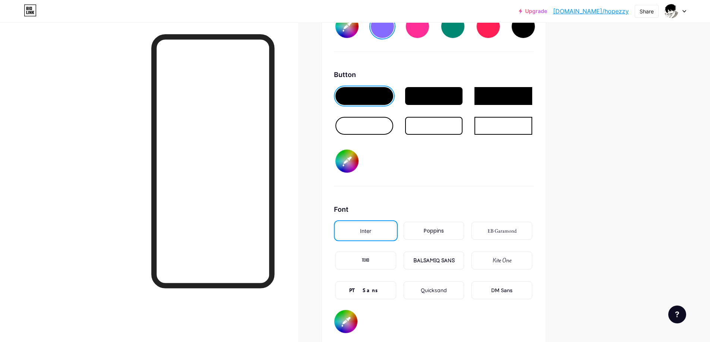
type input "#6a2052"
type input "#856bff"
type input "#6e2156"
type input "#856bff"
type input "#732159"
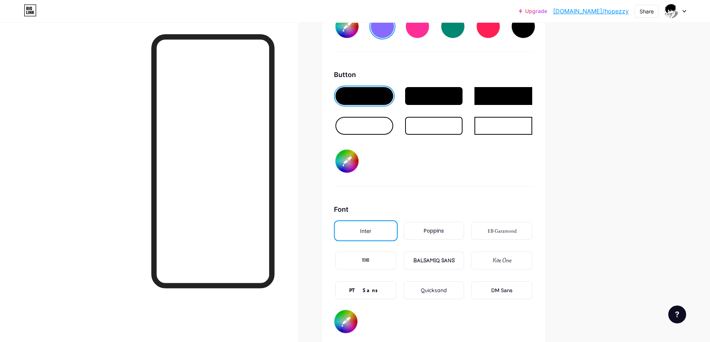
type input "#856bff"
type input "#77225c"
type input "#856bff"
type input "#78215c"
type input "#856bff"
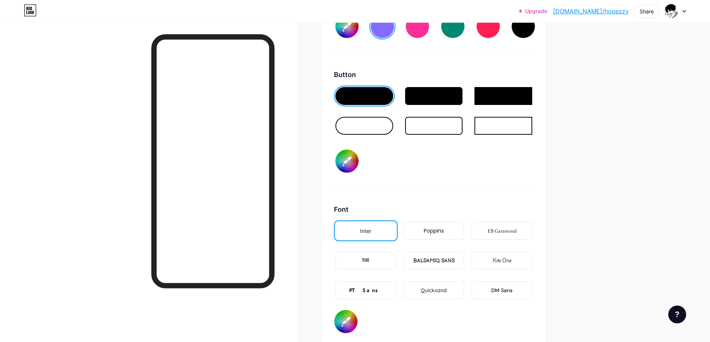
type input "#7c2260"
type input "#856bff"
type input "#802363"
type input "#856bff"
type input "#812263"
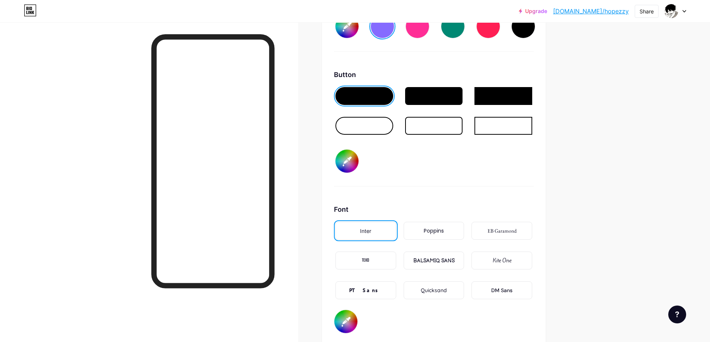
type input "#856bff"
type input "#822163"
type input "#856bff"
type input "#862366"
type input "#856bff"
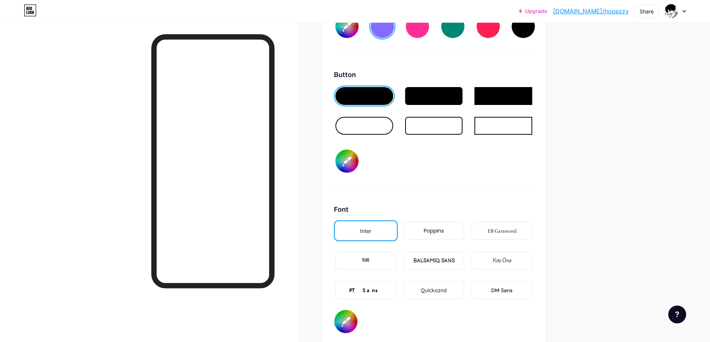
type input "#8a2469"
type input "#856bff"
type input "#8b236a"
type input "#856bff"
type input "#8f246d"
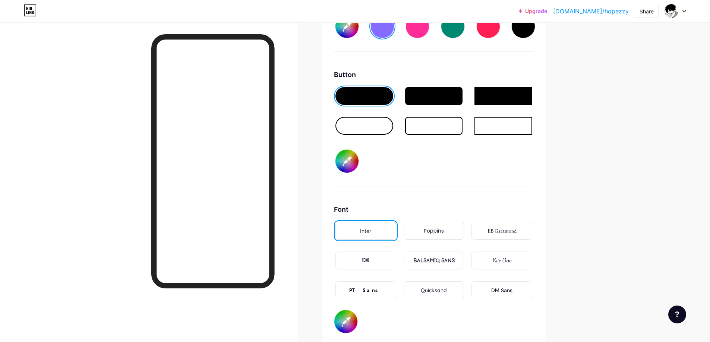
type input "#856bff"
type input "#90236d"
type input "#856bff"
type input "#942470"
type input "#856bff"
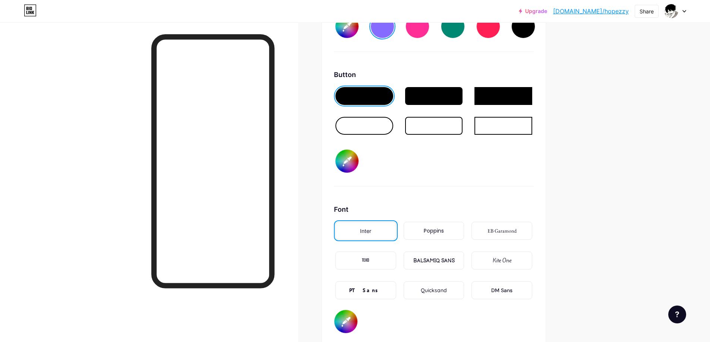
type input "#982573"
type input "#856bff"
type input "#992474"
type input "#856bff"
type input "#9e2477"
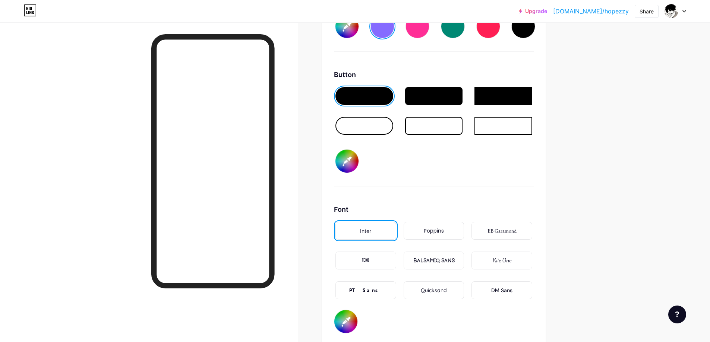
type input "#856bff"
type input "#a2257a"
type input "#856bff"
type input "#a3247b"
type input "#856bff"
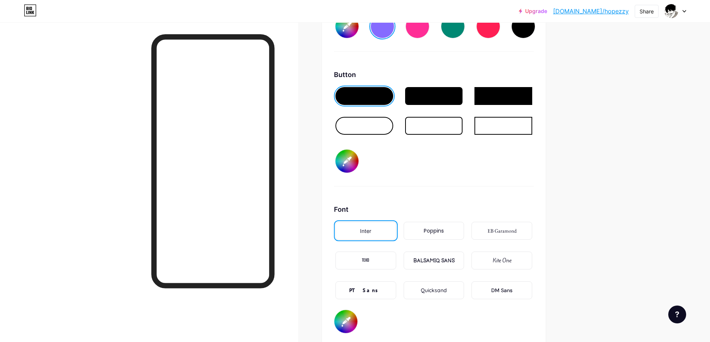
type input "#a7257e"
type input "#856bff"
type input "#a8247e"
type input "#856bff"
type input "#ad2581"
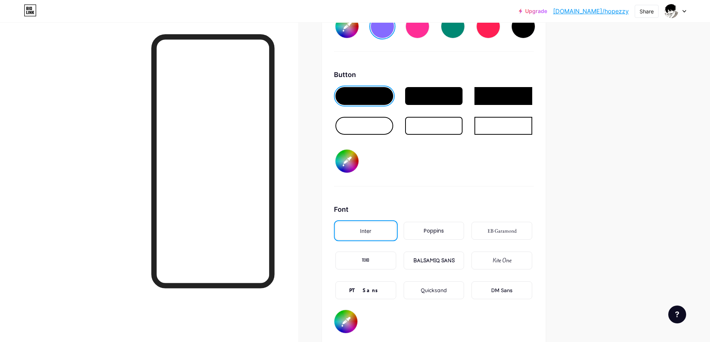
type input "#856bff"
type input "#ae2482"
type input "#856bff"
type input "#b22485"
type input "#856bff"
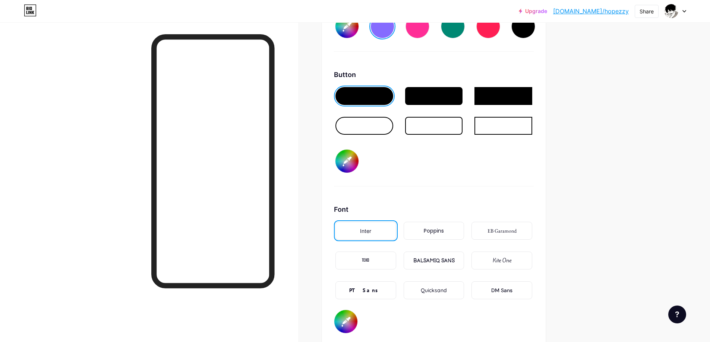
type input "#b32385"
type input "#856bff"
type input "#b82389"
type input "#856bff"
type input "#b72489"
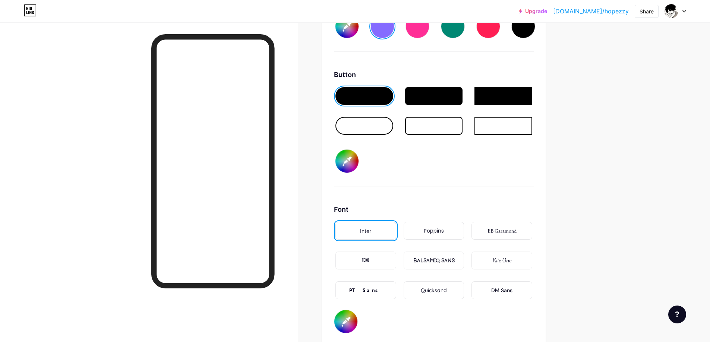
type input "#856bff"
type input "#bc248c"
type input "#856bff"
type input "#c1258f"
type input "#856bff"
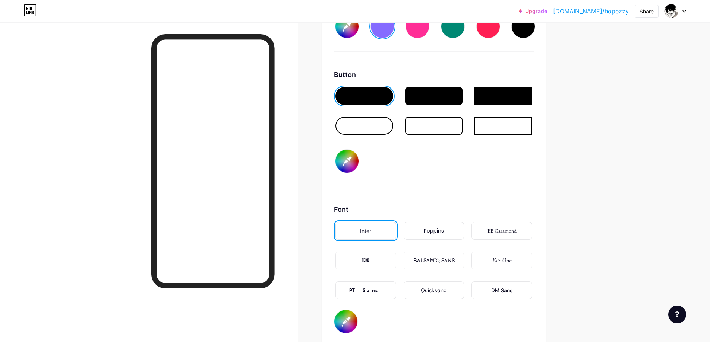
type input "#c22490"
type input "#856bff"
type input "#c32290"
type input "#856bff"
type input "#c72393"
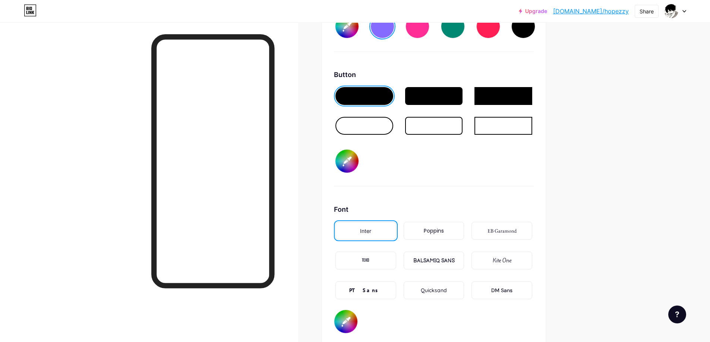
type input "#856bff"
type input "#cc2497"
type input "#856bff"
type input "#cd2397"
type input "#856bff"
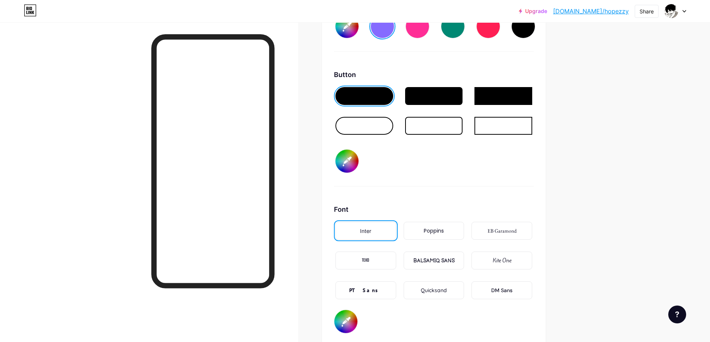
type input "#cc2497"
type input "#856bff"
type input "#cd2397"
type input "#856bff"
type input "#d1239a"
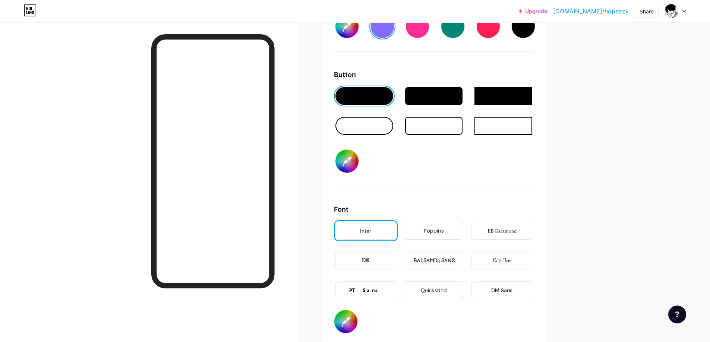
type input "#856bff"
type input "#d3229b"
type input "#856bff"
type input "#d7239e"
type input "#856bff"
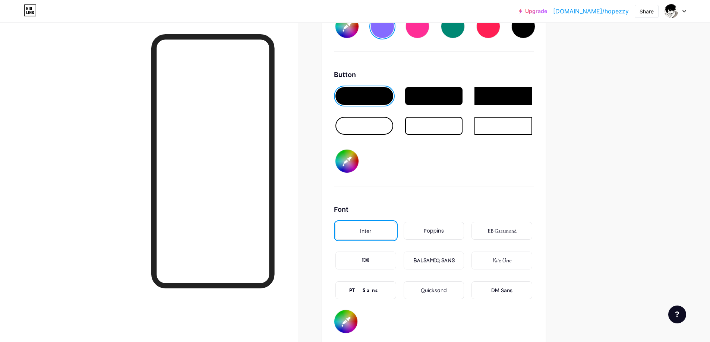
type input "#d8229e"
type input "#856bff"
type input "#d9209f"
type input "#856bff"
type input "#dd22a2"
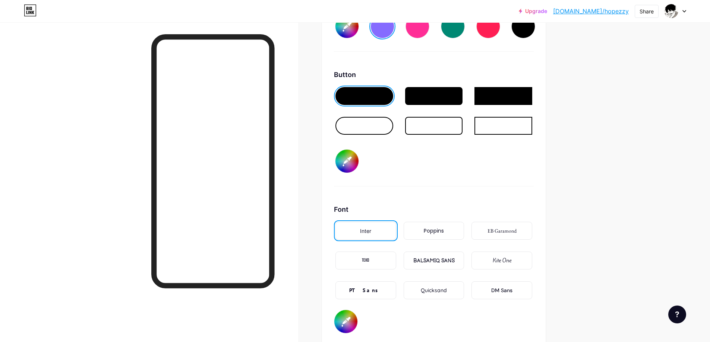
type input "#856bff"
type input "#df20a3"
type input "#856bff"
type input "#e123a5"
type input "#856bff"
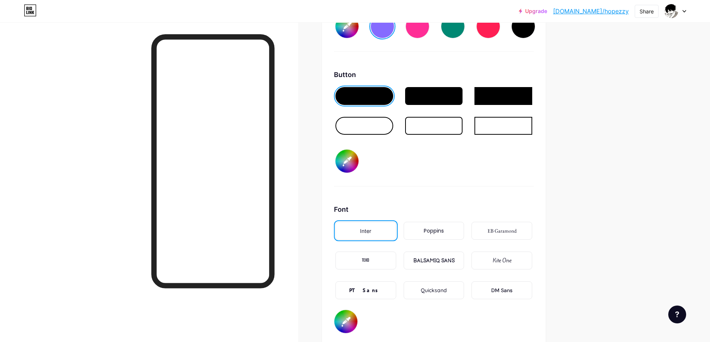
type input "#e421a6"
type input "#856bff"
type input "#e61ea7"
type input "#856bff"
type input "#e821a9"
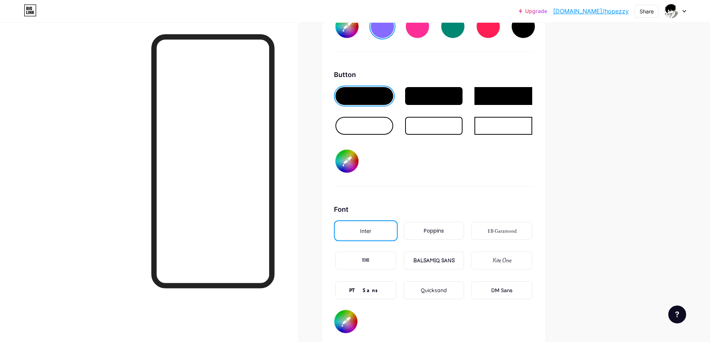
type input "#856bff"
type input "#ea1faa"
type input "#856bff"
type input "#ec22ac"
type input "#856bff"
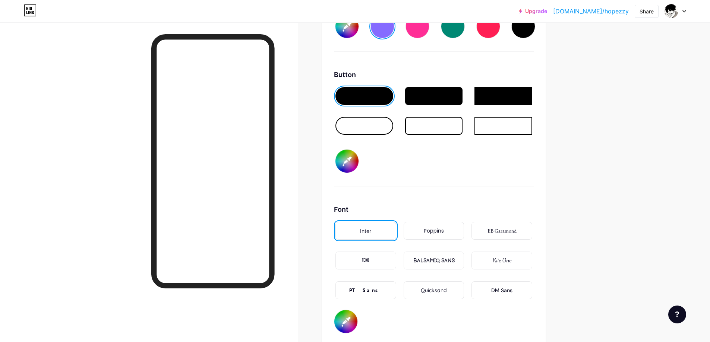
type input "#ee20ad"
type input "#856bff"
type input "#f024af"
type input "#856bff"
type input "#ef1fad"
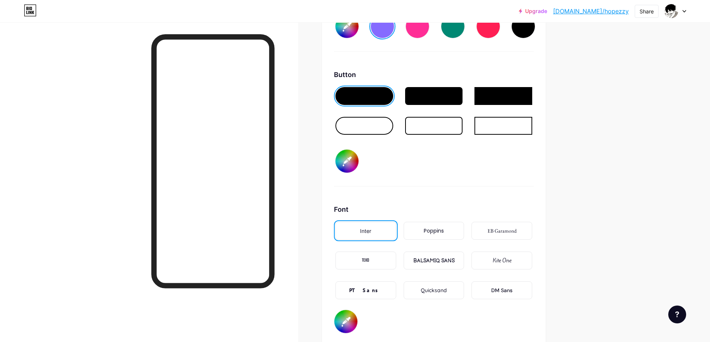
type input "#856bff"
type input "#f221b0"
type input "#856bff"
type input "#f320b0"
type input "#856bff"
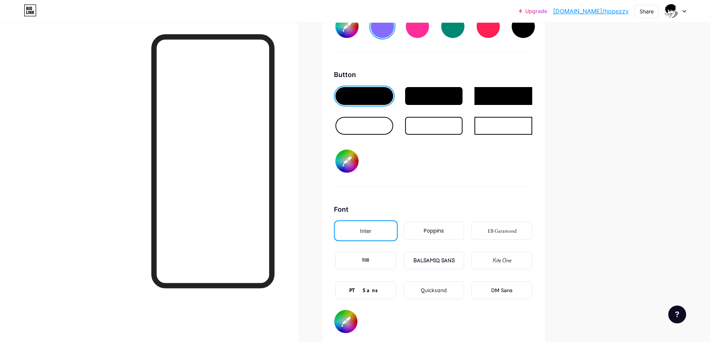
type input "#f41fb1"
type input "#856bff"
type input "#f722b3"
type input "#856bff"
type input "#f820b4"
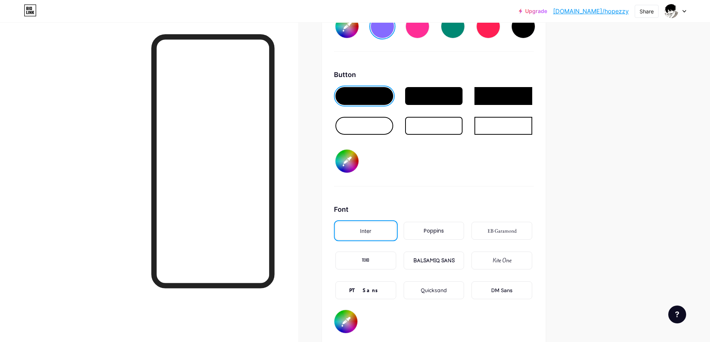
type input "#856bff"
type input "#f91fb4"
type input "#856bff"
type input "#fc1db5"
type input "#856bff"
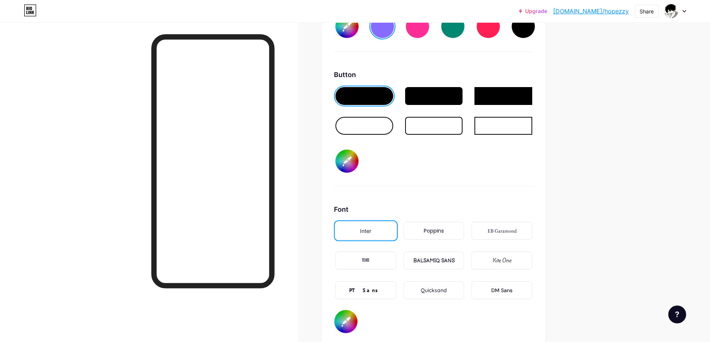
type input "#fd1cb5"
click at [443, 160] on div "Button #ffffff" at bounding box center [434, 128] width 200 height 117
click at [373, 121] on div at bounding box center [364, 126] width 58 height 18
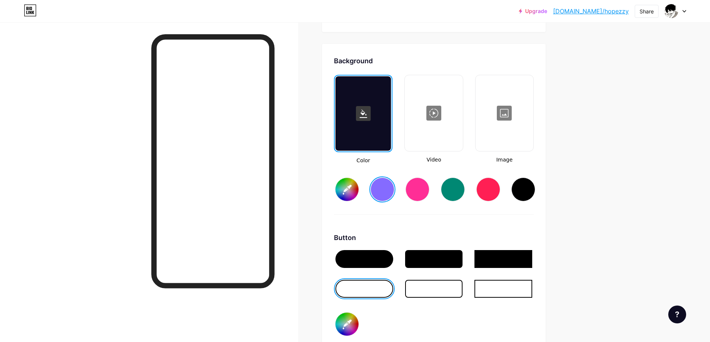
scroll to position [915, 0]
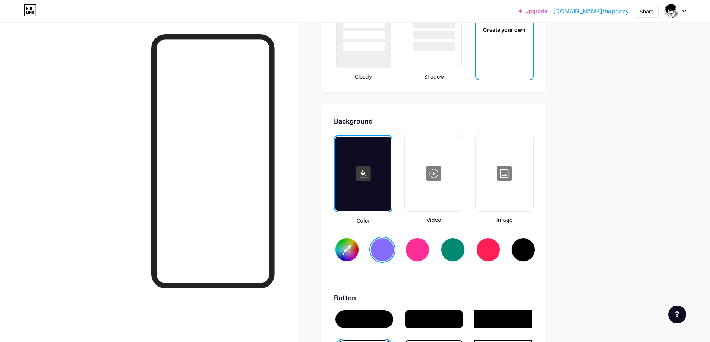
click at [504, 176] on div at bounding box center [504, 173] width 56 height 75
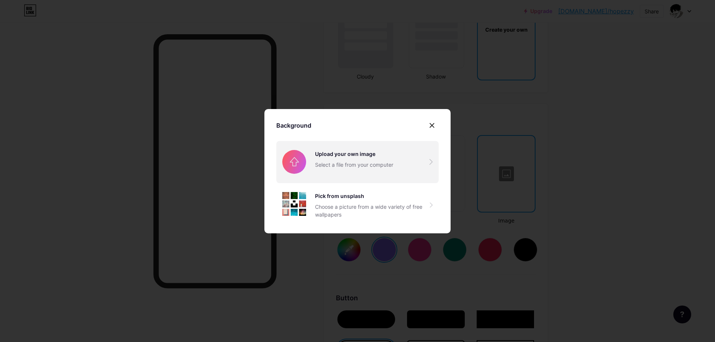
click at [383, 164] on input "file" at bounding box center [357, 162] width 162 height 42
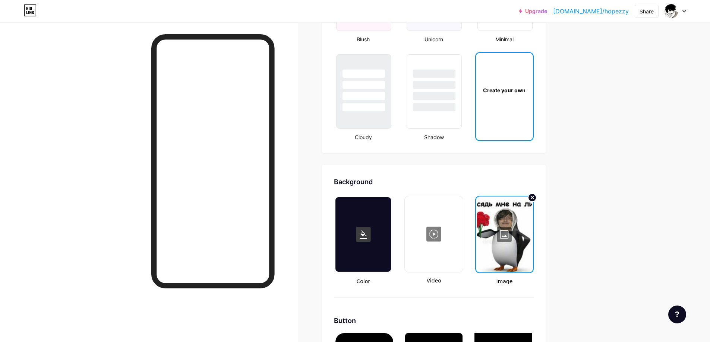
scroll to position [840, 0]
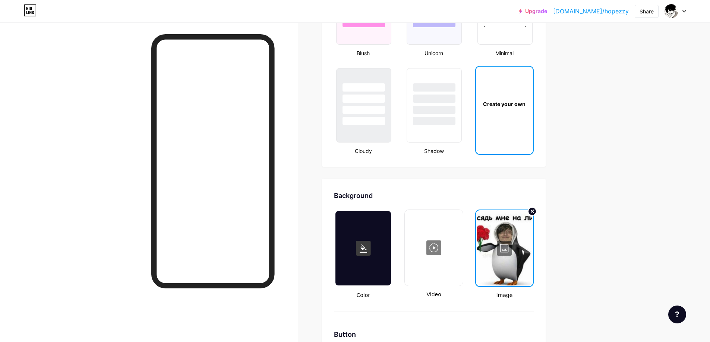
click at [518, 243] on div at bounding box center [505, 248] width 56 height 75
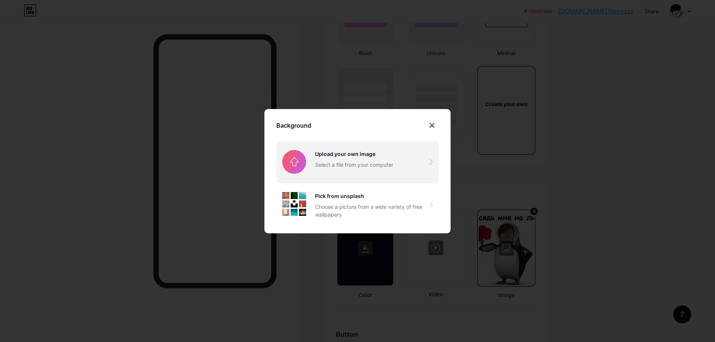
click at [357, 157] on input "file" at bounding box center [357, 162] width 162 height 42
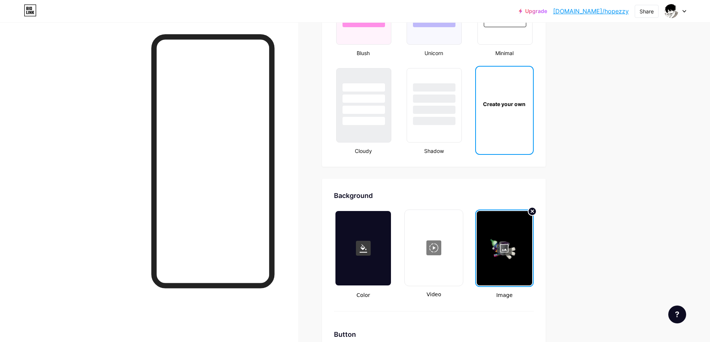
click at [526, 241] on div at bounding box center [505, 248] width 56 height 75
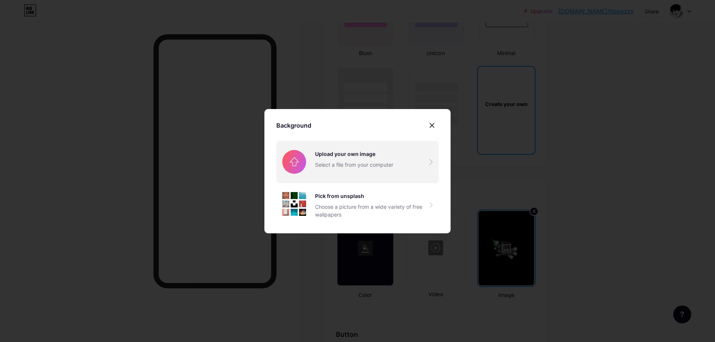
click at [350, 157] on input "file" at bounding box center [357, 162] width 162 height 42
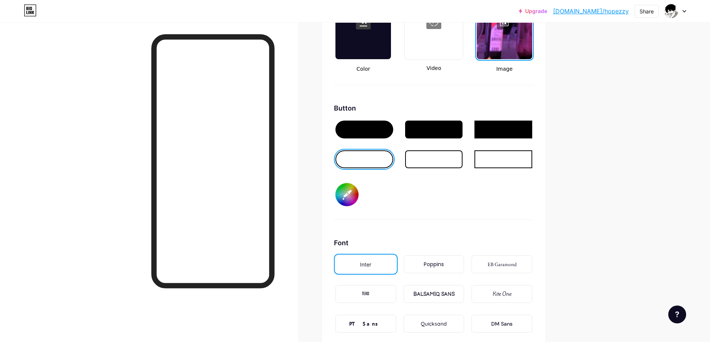
scroll to position [1064, 0]
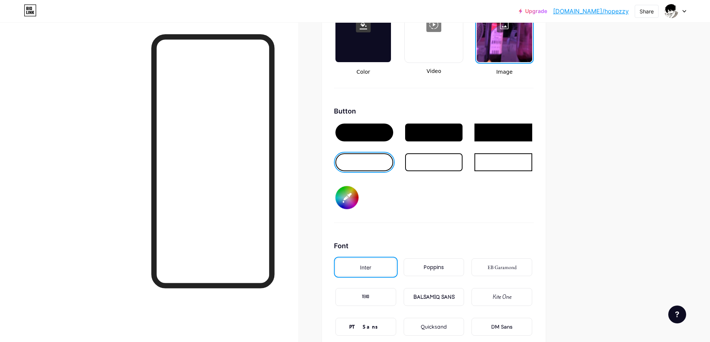
click at [380, 132] on div at bounding box center [364, 133] width 58 height 18
click at [350, 198] on input "#ffffff" at bounding box center [346, 197] width 23 height 23
click at [355, 192] on input "#000000" at bounding box center [346, 197] width 23 height 23
click at [374, 161] on div at bounding box center [364, 163] width 58 height 18
click at [350, 202] on input "#9900d1" at bounding box center [346, 197] width 23 height 23
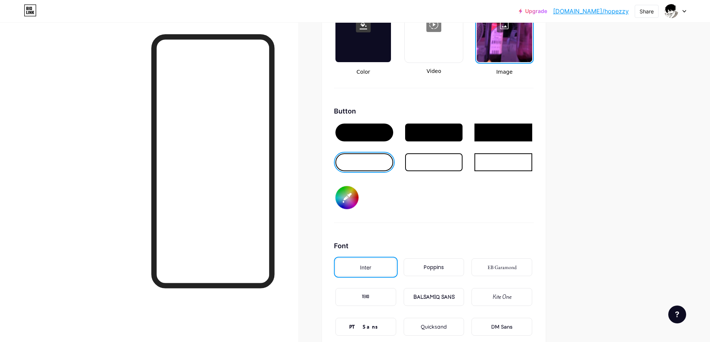
click at [358, 207] on input "#000000" at bounding box center [346, 197] width 23 height 23
click at [350, 196] on input "#000000" at bounding box center [346, 197] width 23 height 23
click at [343, 202] on input "#ffffff" at bounding box center [346, 197] width 23 height 23
click at [379, 134] on div at bounding box center [364, 133] width 58 height 18
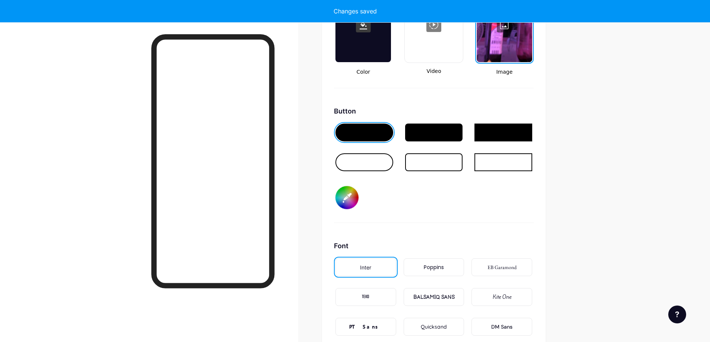
click at [350, 197] on input "#150e0e" at bounding box center [346, 197] width 23 height 23
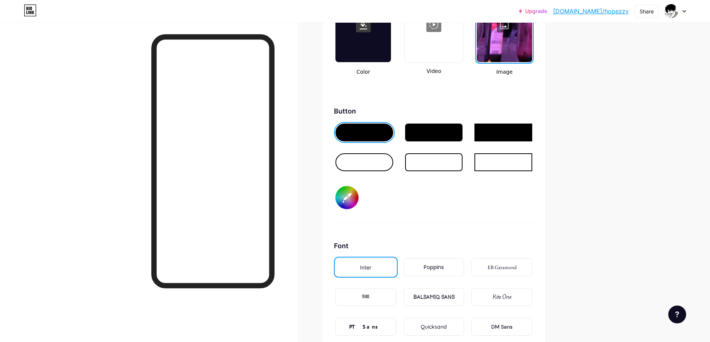
click at [355, 196] on input "#26004d" at bounding box center [346, 197] width 23 height 23
click at [376, 157] on div at bounding box center [364, 163] width 58 height 18
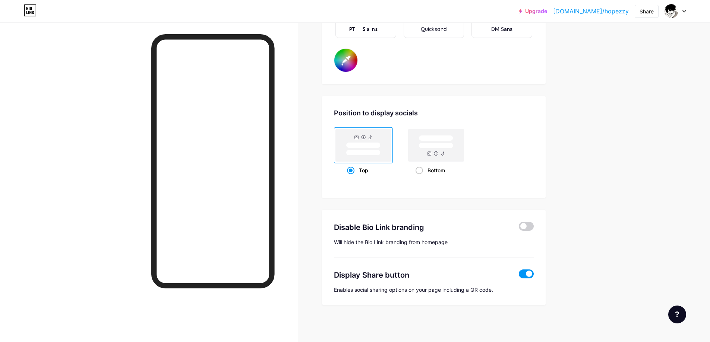
scroll to position [1362, 0]
